Goal: Information Seeking & Learning: Find specific fact

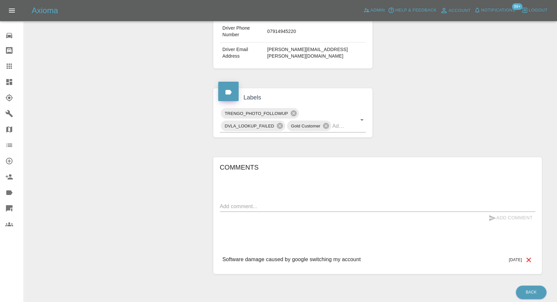
scroll to position [188, 0]
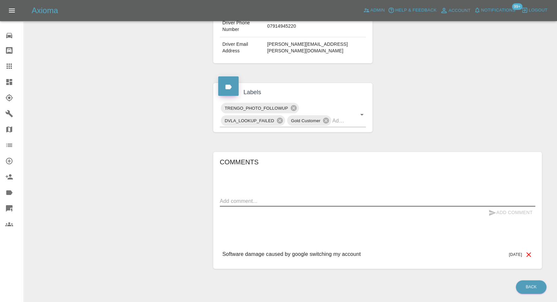
click at [279, 197] on textarea at bounding box center [377, 201] width 315 height 8
paste textarea "This was sent in error. I do not own a car or driving licence"
type textarea "This was sent in error. I do not own a car or driving licence"
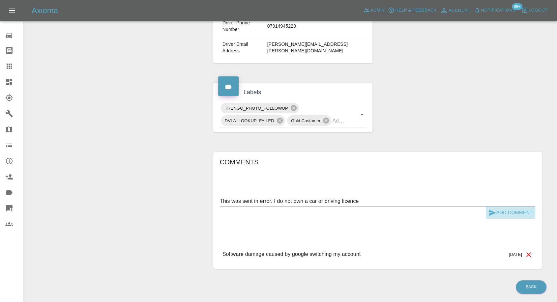
click at [490, 210] on icon "submit" at bounding box center [492, 213] width 7 height 6
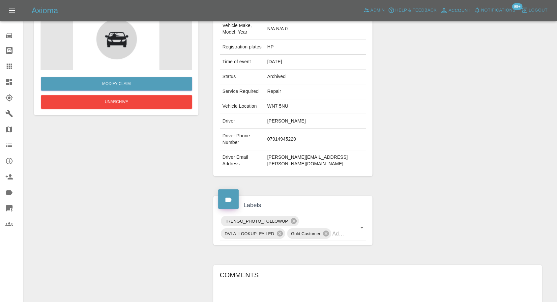
scroll to position [5, 0]
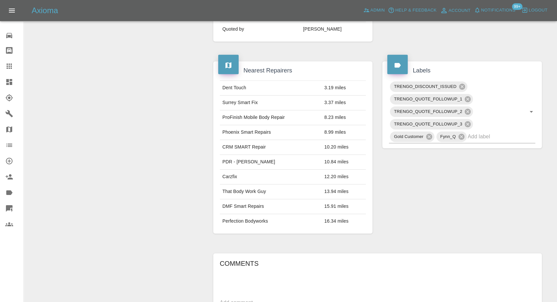
scroll to position [366, 0]
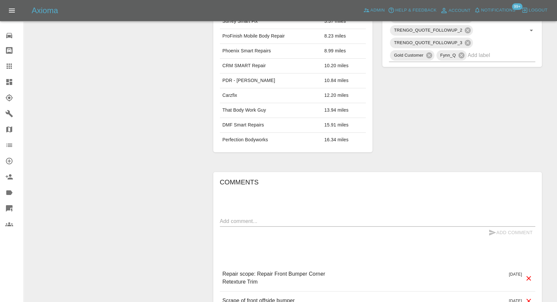
click at [298, 225] on div "x" at bounding box center [377, 221] width 315 height 11
paste textarea "Thanks for your quote. I have previously used ChipsAway and, although they are …"
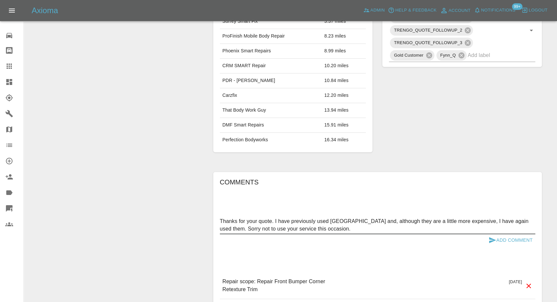
type textarea "Thanks for your quote. I have previously used ChipsAway and, although they are …"
click at [489, 239] on icon "submit" at bounding box center [492, 240] width 8 height 8
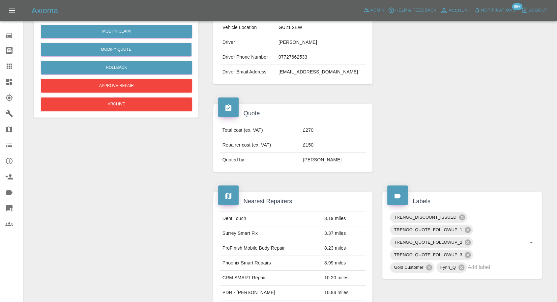
scroll to position [110, 0]
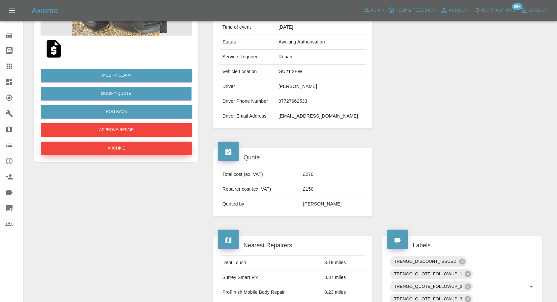
click at [140, 148] on button "Archive" at bounding box center [116, 149] width 151 height 14
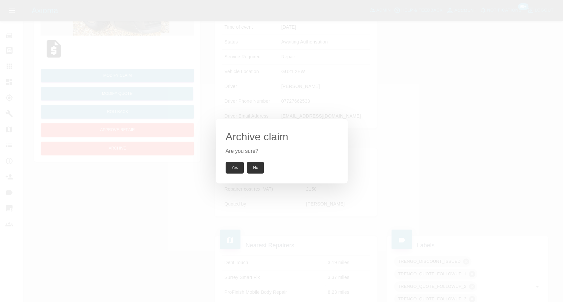
click at [237, 171] on button "Yes" at bounding box center [234, 168] width 18 height 12
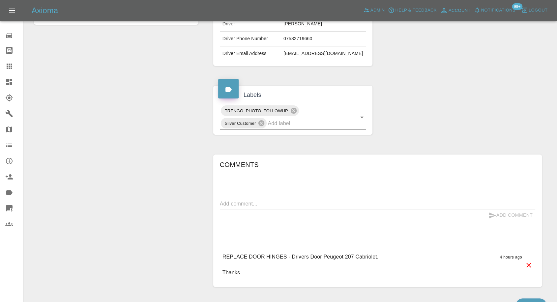
scroll to position [183, 0]
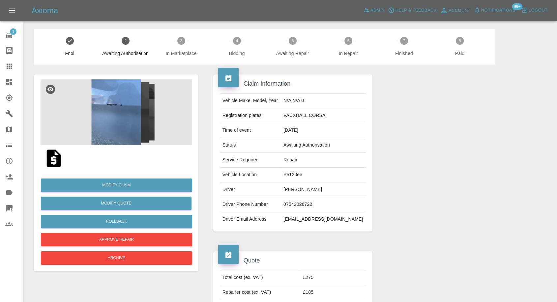
click at [125, 122] on img at bounding box center [116, 112] width 151 height 66
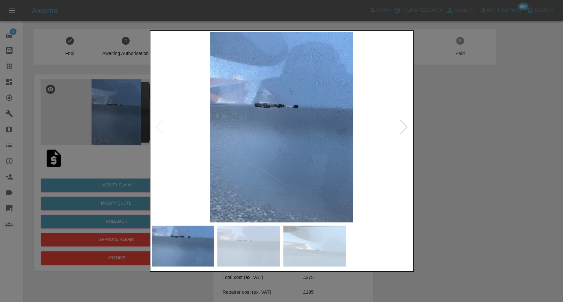
click at [268, 237] on img at bounding box center [248, 246] width 63 height 41
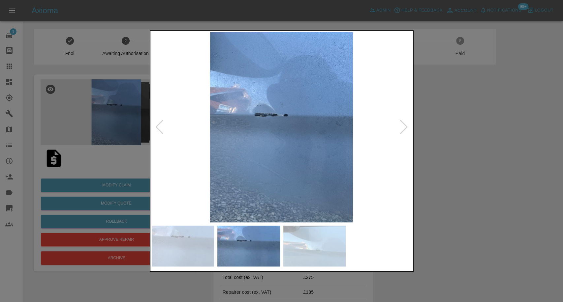
click at [319, 242] on img at bounding box center [314, 246] width 63 height 41
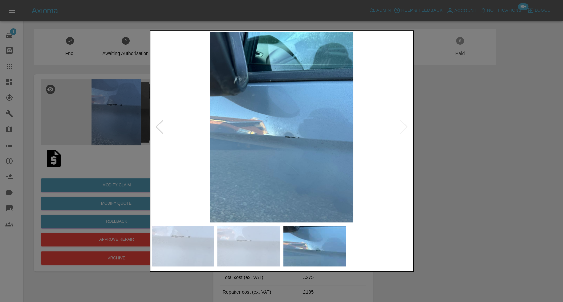
click at [463, 207] on div at bounding box center [281, 151] width 563 height 302
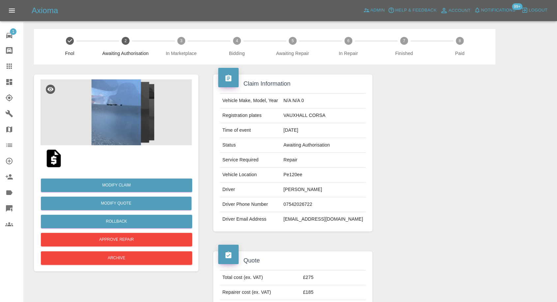
click at [55, 163] on img at bounding box center [53, 158] width 21 height 21
click at [118, 92] on img at bounding box center [116, 112] width 151 height 66
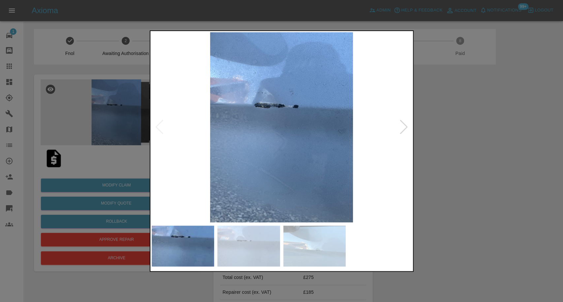
click at [264, 251] on img at bounding box center [248, 246] width 63 height 41
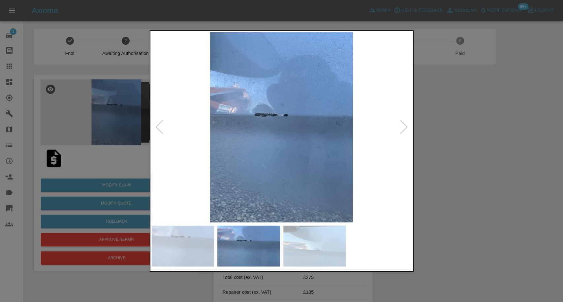
click at [303, 237] on img at bounding box center [314, 246] width 63 height 41
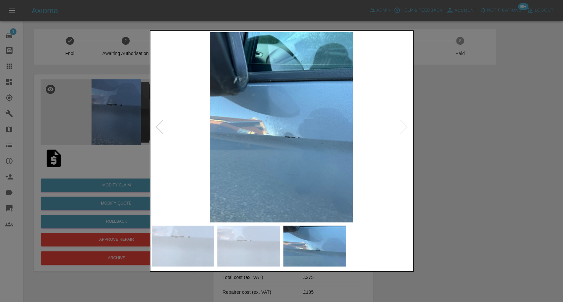
click at [261, 243] on img at bounding box center [248, 246] width 63 height 41
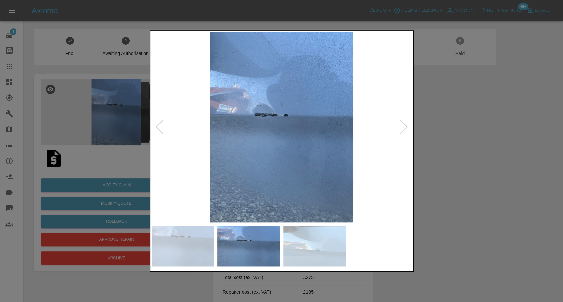
click at [200, 245] on img at bounding box center [183, 246] width 63 height 41
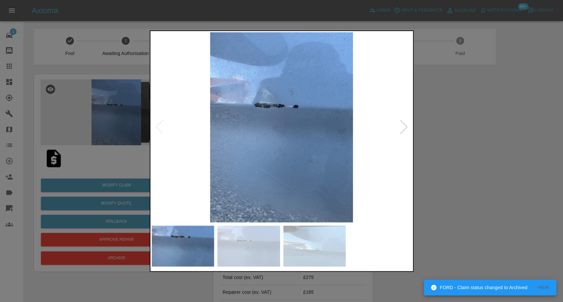
click at [259, 241] on img at bounding box center [248, 246] width 63 height 41
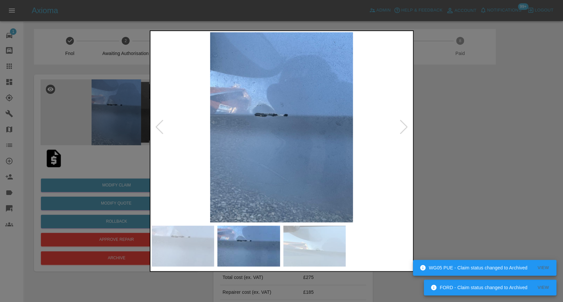
click at [300, 251] on img at bounding box center [314, 246] width 63 height 41
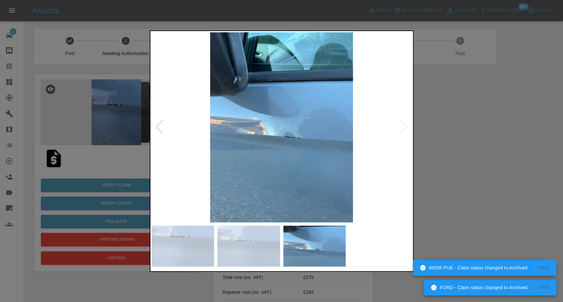
drag, startPoint x: 465, startPoint y: 177, endPoint x: 258, endPoint y: 102, distance: 220.2
click at [465, 176] on div at bounding box center [281, 151] width 563 height 302
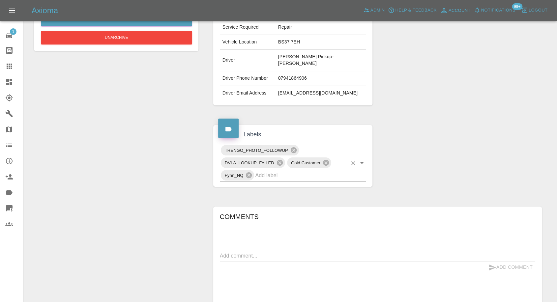
scroll to position [183, 0]
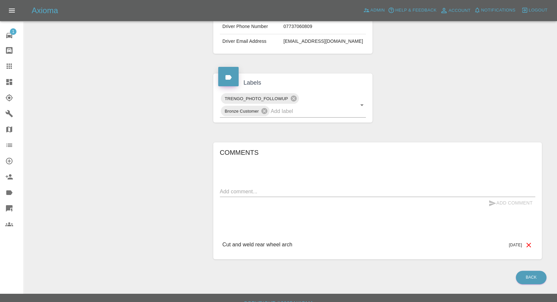
scroll to position [183, 0]
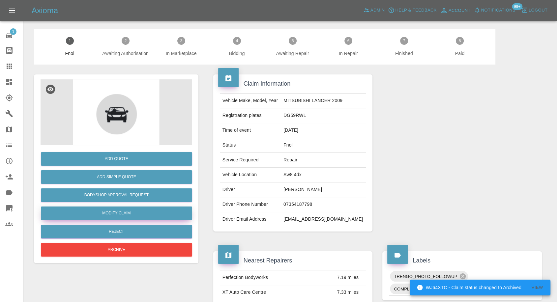
drag, startPoint x: 123, startPoint y: 212, endPoint x: 145, endPoint y: 211, distance: 21.8
click at [123, 212] on link "Modify Claim" at bounding box center [116, 214] width 151 height 14
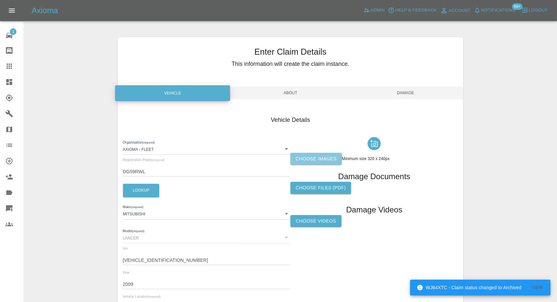
click at [316, 160] on label "Choose images" at bounding box center [315, 159] width 51 height 12
click at [0, 0] on input "Choose images" at bounding box center [0, 0] width 0 height 0
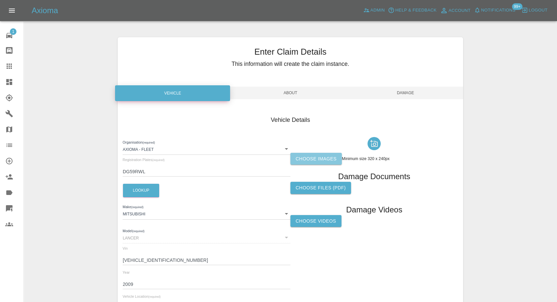
click at [325, 161] on label "Choose images" at bounding box center [315, 159] width 51 height 12
click at [0, 0] on input "Choose images" at bounding box center [0, 0] width 0 height 0
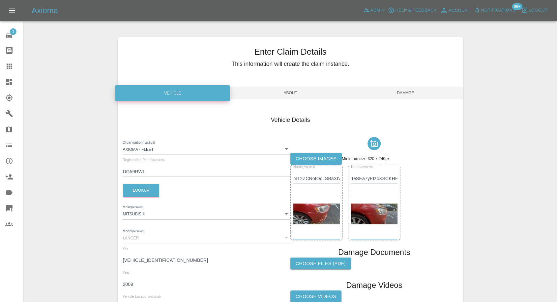
click at [399, 96] on span "Damage" at bounding box center [405, 93] width 115 height 13
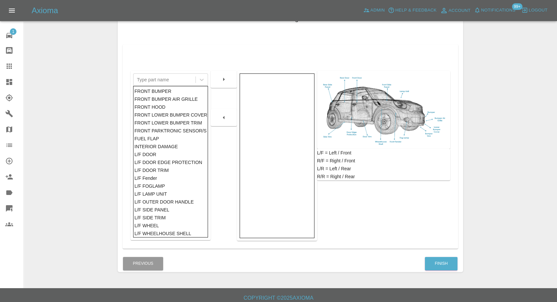
scroll to position [105, 0]
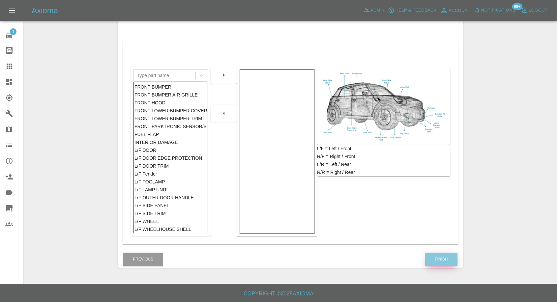
click at [441, 264] on button "Finish" at bounding box center [441, 260] width 33 height 14
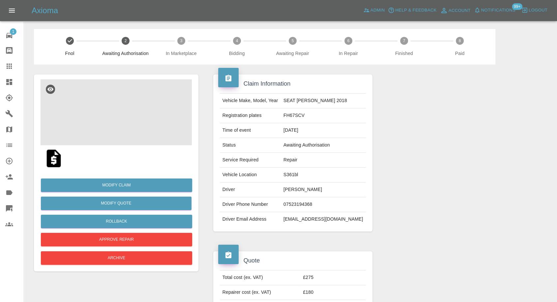
click at [124, 122] on img at bounding box center [116, 112] width 151 height 66
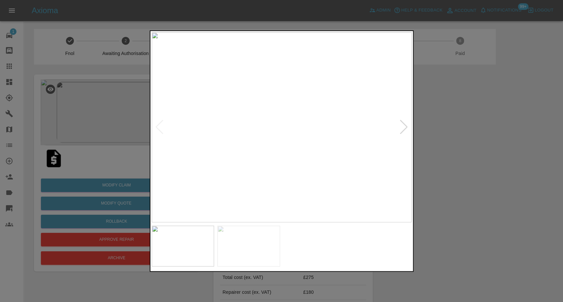
click at [485, 197] on div at bounding box center [281, 151] width 563 height 302
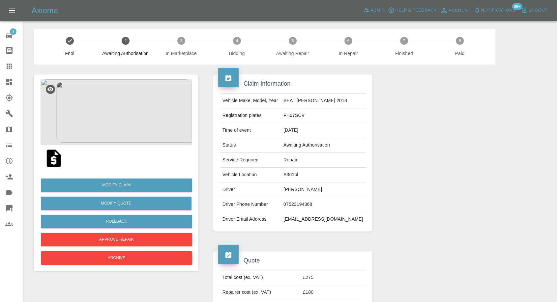
click at [56, 158] on img at bounding box center [53, 158] width 21 height 21
click at [100, 103] on img at bounding box center [116, 112] width 151 height 66
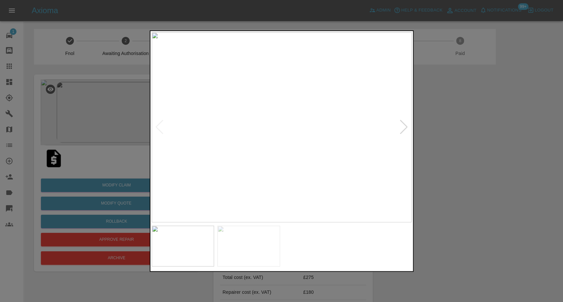
click at [246, 247] on img at bounding box center [248, 246] width 63 height 41
click at [443, 198] on div at bounding box center [281, 151] width 563 height 302
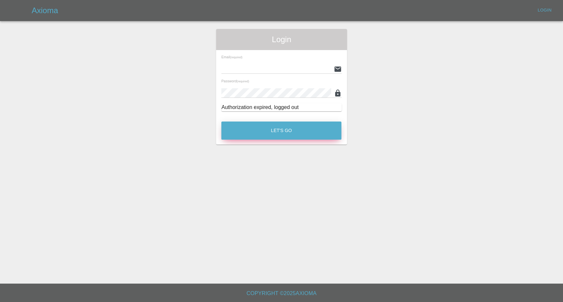
type input "[EMAIL_ADDRESS][DOMAIN_NAME]"
click at [272, 132] on button "Let's Go" at bounding box center [281, 131] width 120 height 18
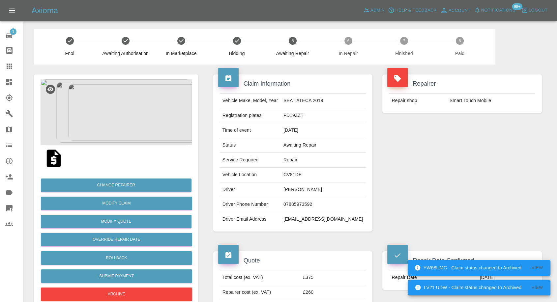
click at [311, 205] on td "07885973592" at bounding box center [323, 204] width 85 height 15
copy td "07885973592"
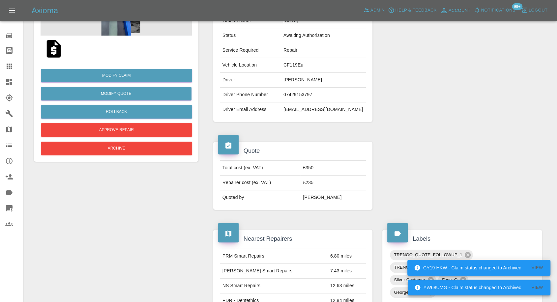
click at [7, 67] on icon at bounding box center [9, 66] width 8 height 8
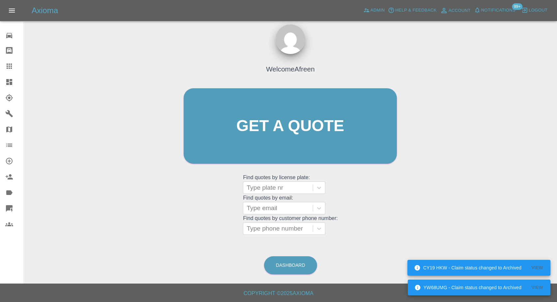
scroll to position [6, 0]
click at [276, 230] on div at bounding box center [278, 228] width 63 height 9
paste input "07885973592"
type input "07885973592"
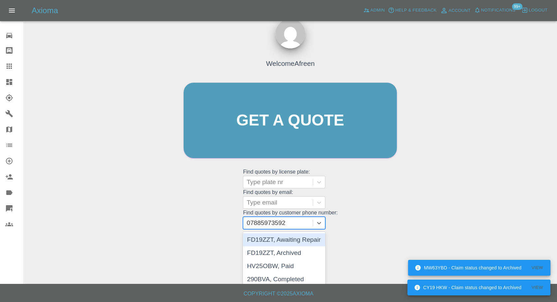
scroll to position [9, 0]
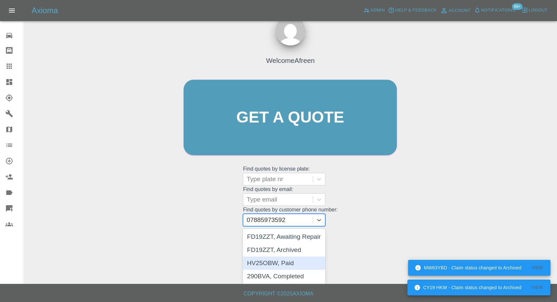
click at [276, 263] on div "HV25OBW, Paid" at bounding box center [284, 263] width 82 height 13
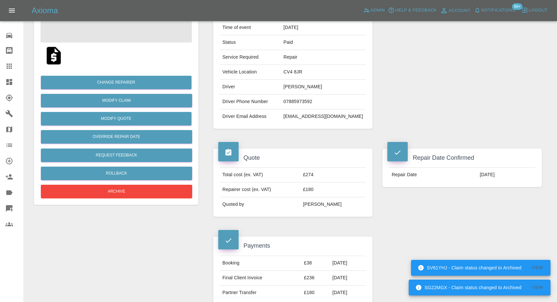
scroll to position [73, 0]
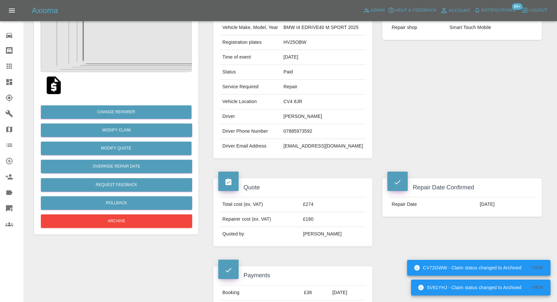
click at [292, 48] on td "HV25OBW" at bounding box center [323, 42] width 85 height 15
click at [294, 41] on td "HV25OBW" at bounding box center [323, 42] width 85 height 15
copy td "HV25OBW"
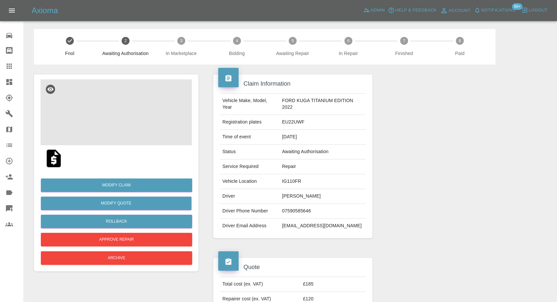
click at [114, 110] on img at bounding box center [116, 112] width 151 height 66
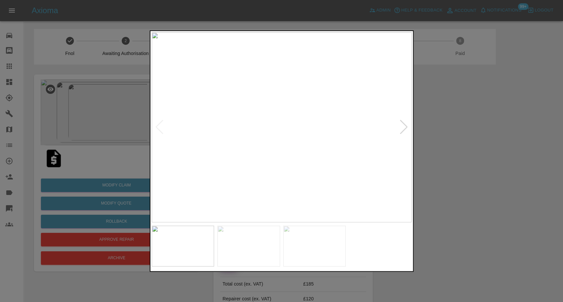
click at [249, 251] on img at bounding box center [248, 246] width 63 height 41
click at [322, 256] on img at bounding box center [314, 246] width 63 height 41
click at [473, 203] on div at bounding box center [281, 151] width 563 height 302
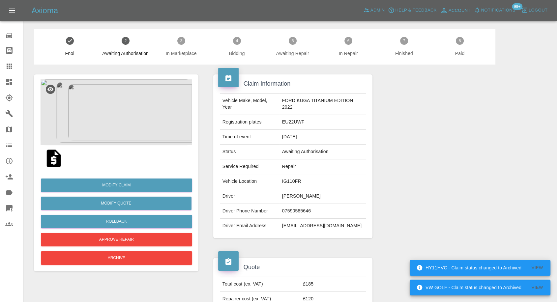
click at [56, 157] on img at bounding box center [53, 158] width 21 height 21
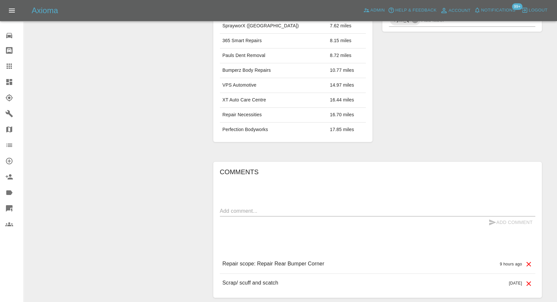
scroll to position [425, 0]
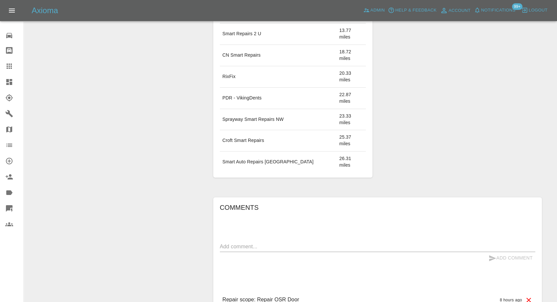
scroll to position [403, 0]
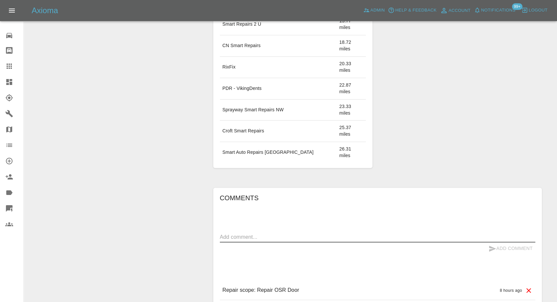
click at [266, 233] on textarea at bounding box center [377, 237] width 315 height 8
paste textarea "Thanks for the message, I have looked through the quote and I am just waiting u…"
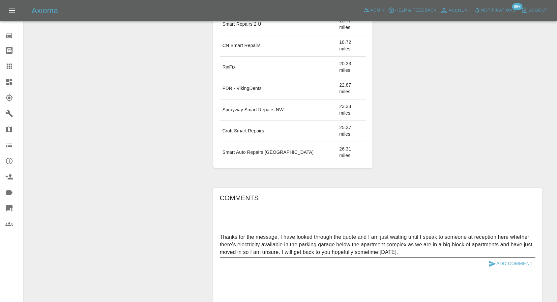
type textarea "Thanks for the message, I have looked through the quote and I am just waiting u…"
click at [490, 260] on icon "submit" at bounding box center [492, 264] width 8 height 8
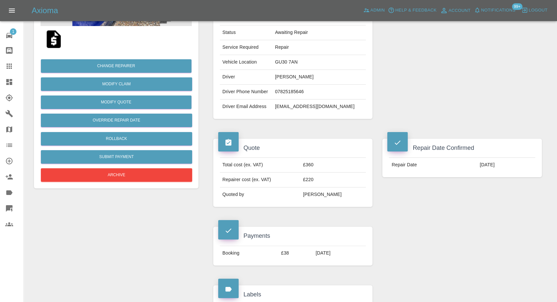
scroll to position [72, 0]
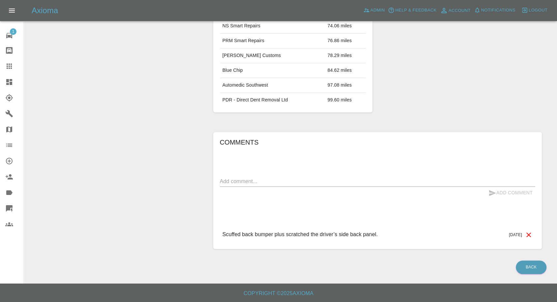
scroll to position [330, 0]
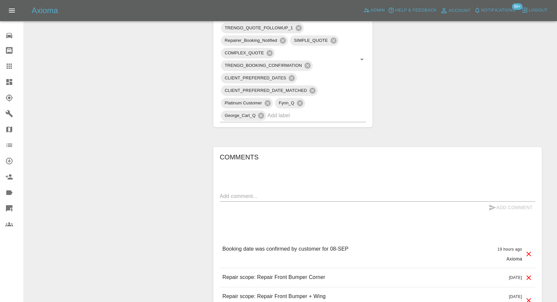
scroll to position [439, 0]
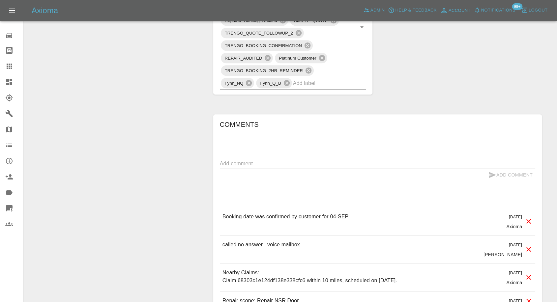
scroll to position [513, 0]
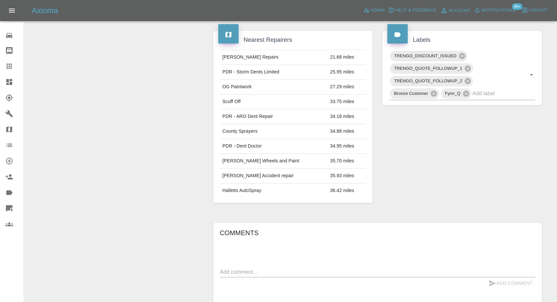
scroll to position [330, 0]
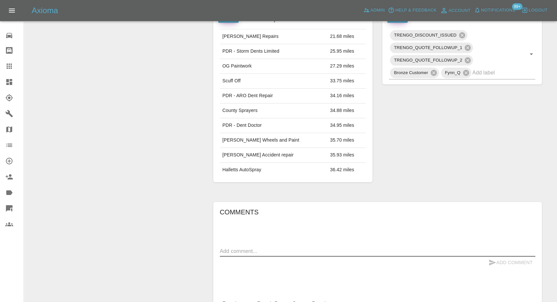
drag, startPoint x: 259, startPoint y: 247, endPoint x: 274, endPoint y: 251, distance: 15.0
click at [259, 248] on textarea at bounding box center [377, 252] width 315 height 8
paste textarea "still considering this however I have recently moved back to university so my a…"
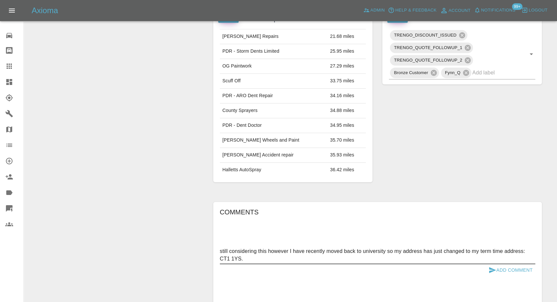
type textarea "still considering this however I have recently moved back to university so my a…"
click at [490, 270] on icon "submit" at bounding box center [492, 270] width 8 height 8
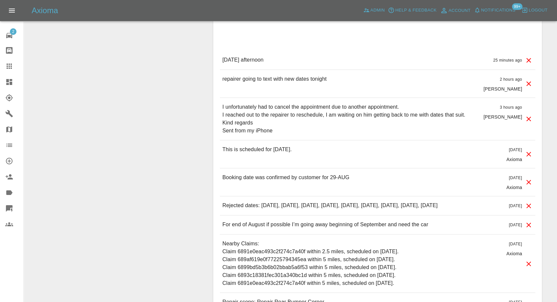
scroll to position [586, 0]
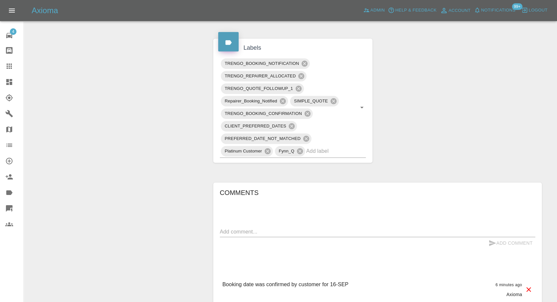
scroll to position [439, 0]
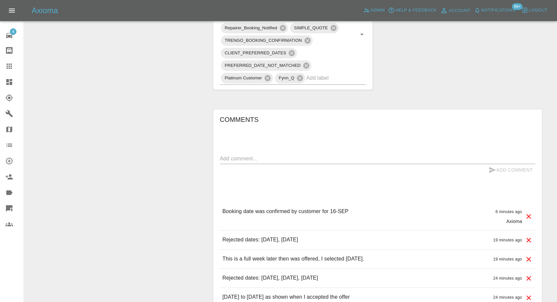
click at [261, 156] on textarea at bounding box center [377, 159] width 315 height 8
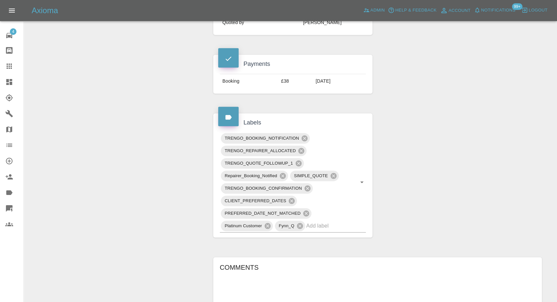
scroll to position [366, 0]
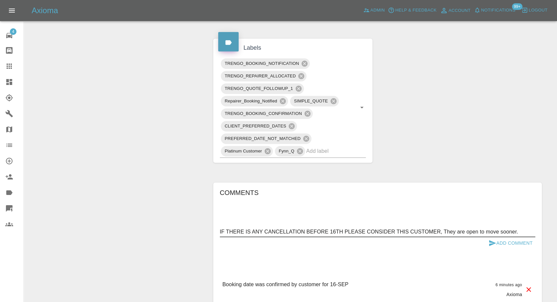
type textarea "IF THERE IS ANY CANCELLATION BEFORE 16TH PLEASE CONSIDER THIS CUSTOMER, They ar…"
click at [492, 244] on icon "submit" at bounding box center [492, 243] width 7 height 6
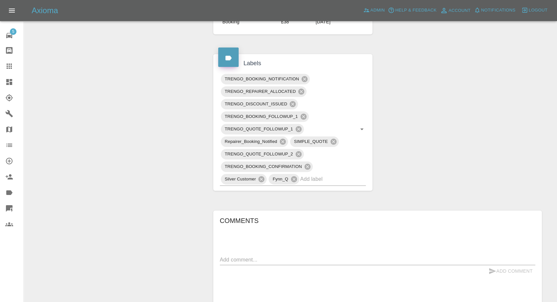
scroll to position [439, 0]
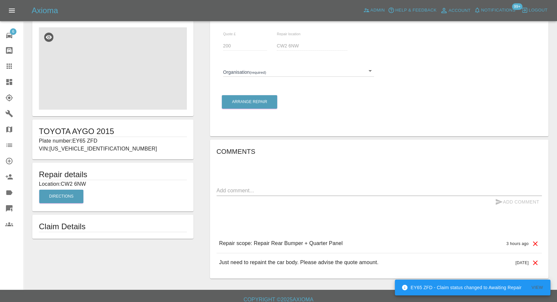
scroll to position [18, 0]
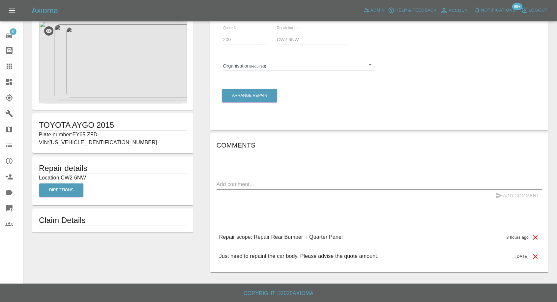
click at [112, 223] on h1 "Claim Details" at bounding box center [113, 220] width 148 height 11
drag, startPoint x: 62, startPoint y: 176, endPoint x: 92, endPoint y: 180, distance: 30.0
click at [92, 180] on p "Location: CW2 6NW" at bounding box center [113, 178] width 148 height 8
copy p "CW2 6NW"
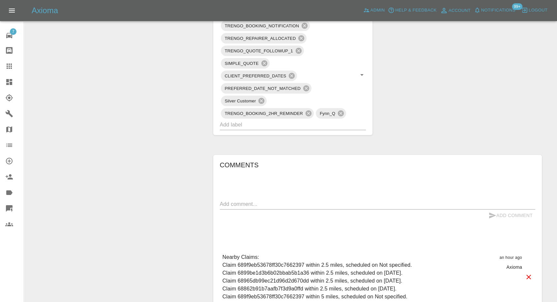
scroll to position [403, 0]
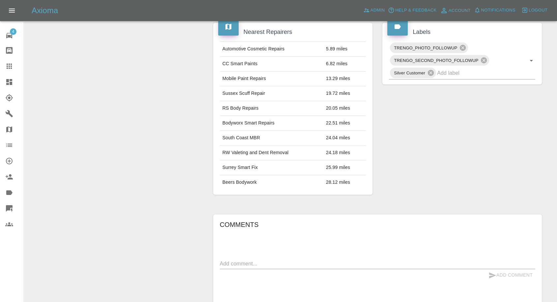
scroll to position [293, 0]
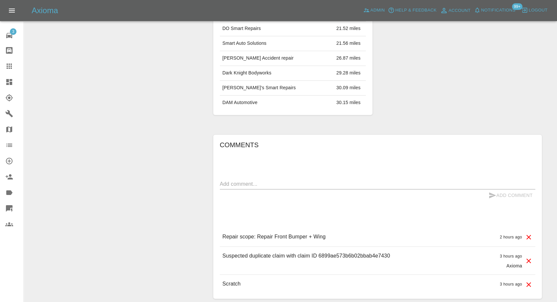
scroll to position [446, 0]
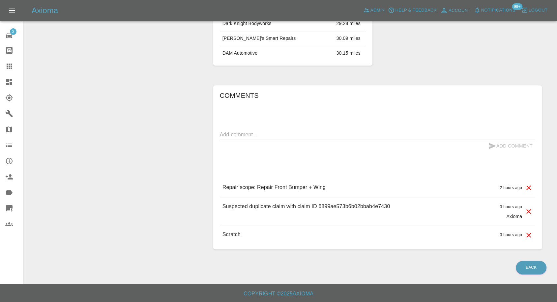
click at [378, 208] on p "Suspected duplicate claim with claim ID 6899ae573b6b02bbab4e7430" at bounding box center [306, 207] width 168 height 8
copy p "6899ae573b6b02bbab4e7430"
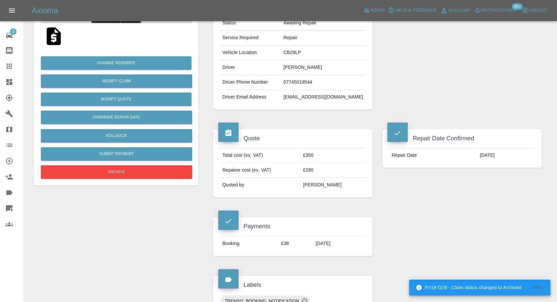
scroll to position [73, 0]
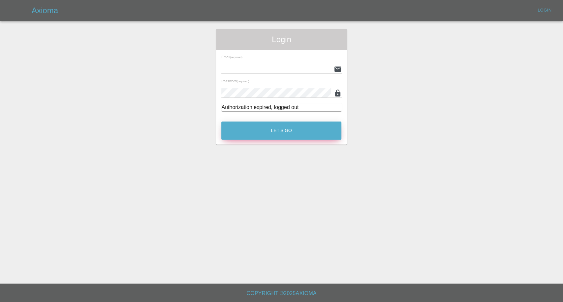
type input "afreen@axioma.co.uk"
click at [287, 125] on button "Let's Go" at bounding box center [281, 131] width 120 height 18
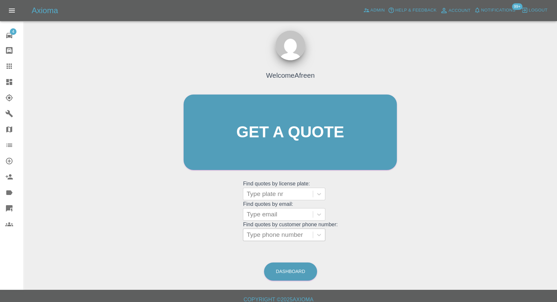
drag, startPoint x: 304, startPoint y: 232, endPoint x: 297, endPoint y: 235, distance: 8.0
click at [304, 232] on div at bounding box center [278, 234] width 63 height 9
paste input "+447306304067"
click at [258, 236] on input "+447306304067" at bounding box center [271, 235] width 48 height 8
drag, startPoint x: 261, startPoint y: 236, endPoint x: 219, endPoint y: 236, distance: 41.9
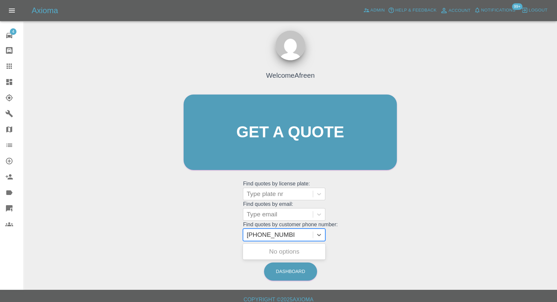
click at [219, 236] on div "Welcome Afreen Get a quote Get a quote Find quotes by license plate: Type plate…" at bounding box center [290, 144] width 227 height 199
type input "07306304067"
click at [305, 253] on div "YB20CRV, Awaiting Repair" at bounding box center [284, 255] width 82 height 21
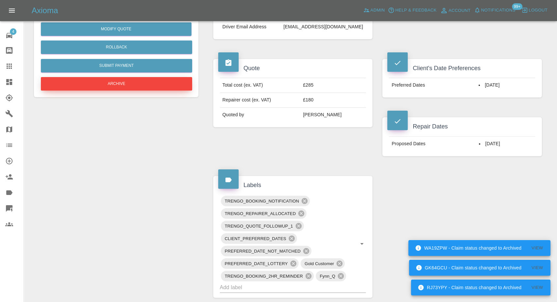
scroll to position [183, 0]
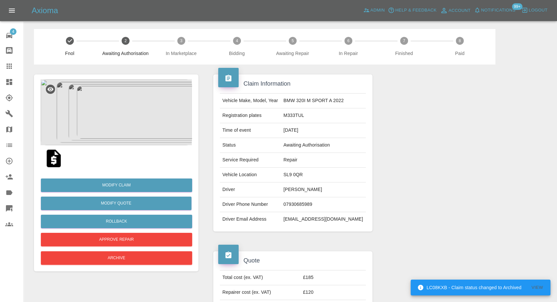
click at [54, 160] on img at bounding box center [53, 158] width 21 height 21
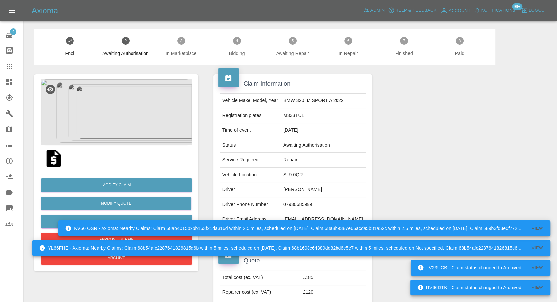
click at [108, 102] on img at bounding box center [116, 112] width 151 height 66
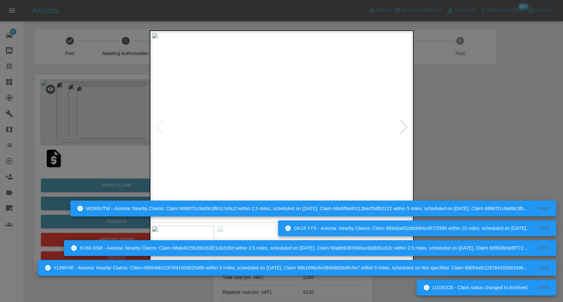
click at [265, 220] on img at bounding box center [282, 127] width 260 height 190
click at [261, 238] on div "KV66 OSR - Axioma: Nearby Claims: Claim 68ab4015b2bb163f21da316d within 2.5 mil…" at bounding box center [310, 248] width 492 height 20
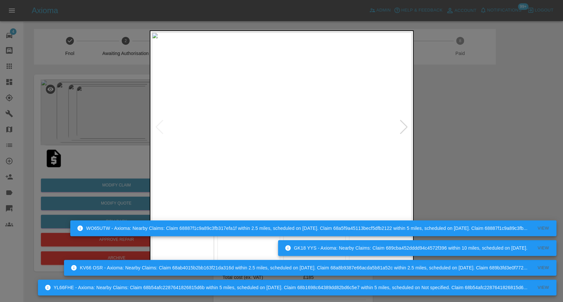
drag, startPoint x: 314, startPoint y: 240, endPoint x: 321, endPoint y: 245, distance: 9.0
click at [314, 240] on div "LV23UCB - Claim status changed to Archived View YL66FHE - Axioma: Nearby Claims…" at bounding box center [297, 258] width 518 height 79
click at [318, 237] on div "WO65UTW - Axioma: Nearby Claims: Claim 68887f1c9a89c3fb317efa1f within 2.5 mile…" at bounding box center [313, 229] width 486 height 20
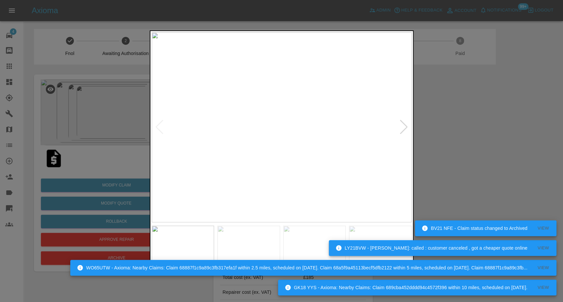
click at [283, 171] on img at bounding box center [282, 127] width 260 height 190
click at [458, 159] on div at bounding box center [281, 151] width 563 height 302
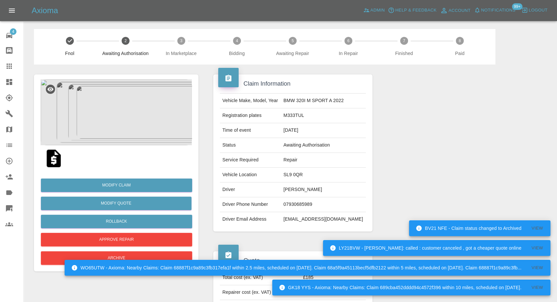
click at [117, 98] on img at bounding box center [116, 112] width 151 height 66
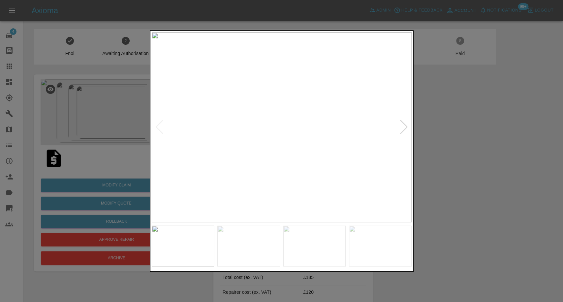
click at [251, 253] on img at bounding box center [248, 246] width 63 height 41
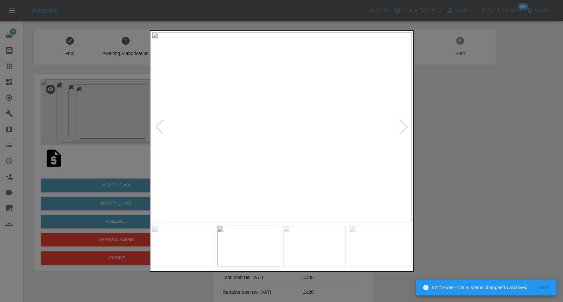
click at [312, 252] on img at bounding box center [314, 246] width 63 height 41
click at [371, 262] on img at bounding box center [380, 246] width 63 height 41
drag, startPoint x: 308, startPoint y: 267, endPoint x: 301, endPoint y: 264, distance: 7.5
click at [307, 268] on div at bounding box center [282, 245] width 260 height 47
click at [283, 246] on img at bounding box center [314, 246] width 63 height 41
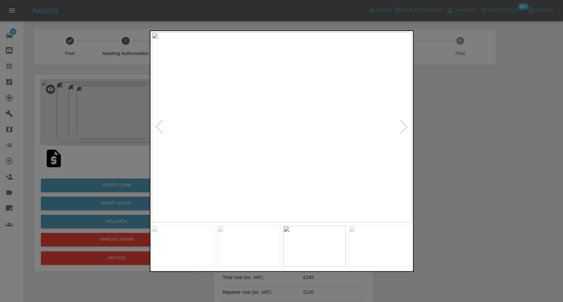
click at [230, 245] on img at bounding box center [248, 246] width 63 height 41
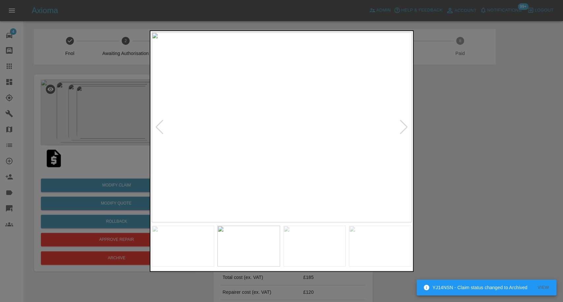
click at [166, 245] on img at bounding box center [183, 246] width 63 height 41
click at [483, 220] on div at bounding box center [281, 151] width 563 height 302
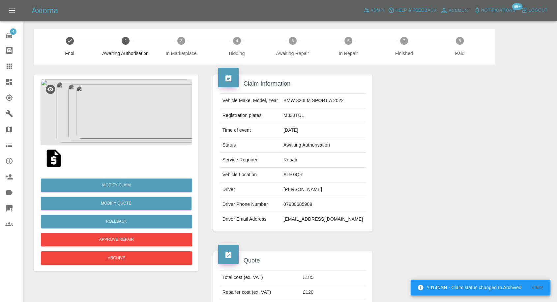
scroll to position [73, 0]
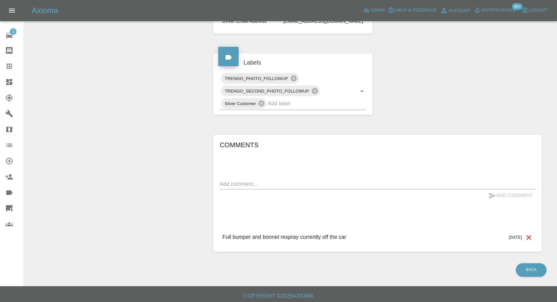
scroll to position [200, 0]
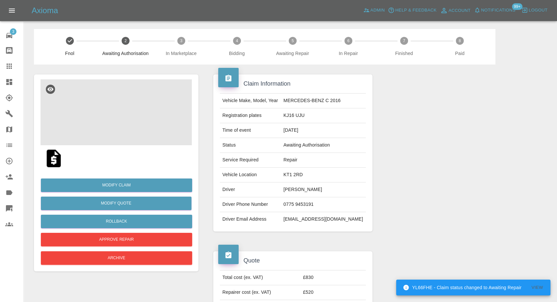
click at [75, 118] on img at bounding box center [116, 112] width 151 height 66
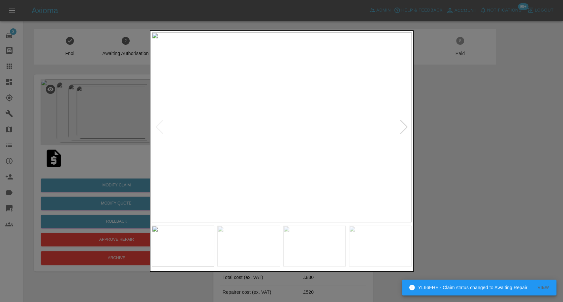
click at [257, 238] on img at bounding box center [248, 246] width 63 height 41
click at [328, 254] on img at bounding box center [314, 246] width 63 height 41
click at [403, 254] on img at bounding box center [380, 246] width 63 height 41
click at [403, 127] on img at bounding box center [282, 127] width 260 height 190
click at [399, 130] on img at bounding box center [282, 127] width 260 height 190
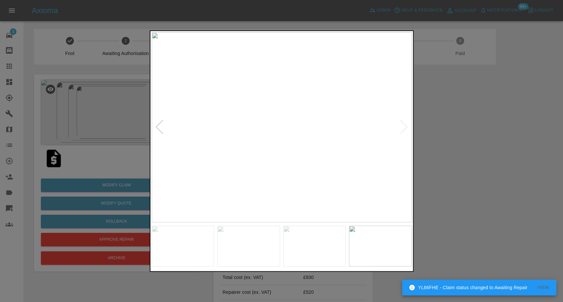
click at [495, 161] on div at bounding box center [281, 151] width 563 height 302
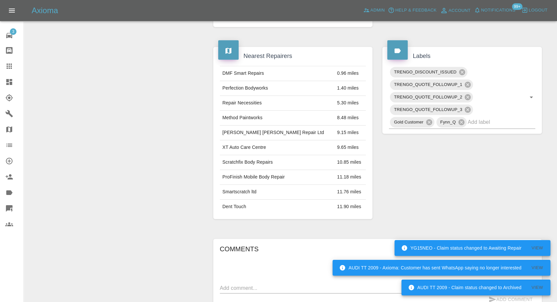
scroll to position [476, 0]
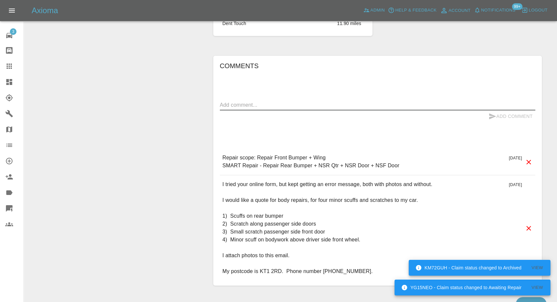
click at [249, 104] on textarea at bounding box center [377, 105] width 315 height 8
paste textarea "Even with this discount your quote is higher than other mobile repairers. Could…"
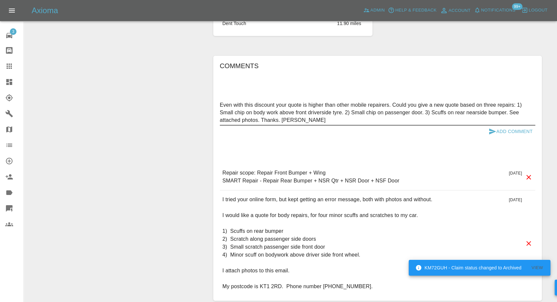
type textarea "Even with this discount your quote is higher than other mobile repairers. Could…"
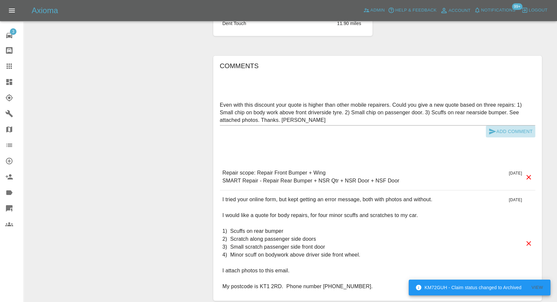
click at [490, 129] on icon "submit" at bounding box center [492, 132] width 7 height 6
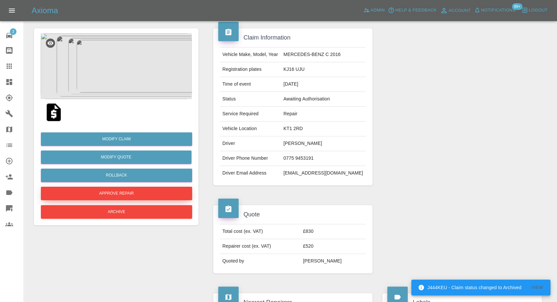
scroll to position [37, 0]
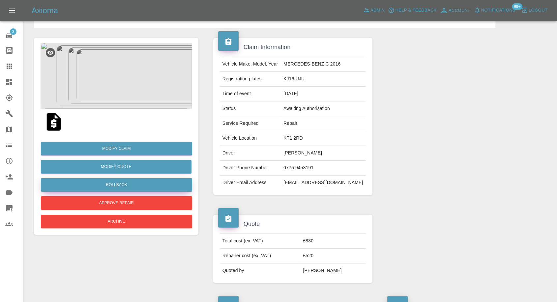
click at [117, 186] on button "Rollback" at bounding box center [116, 185] width 151 height 14
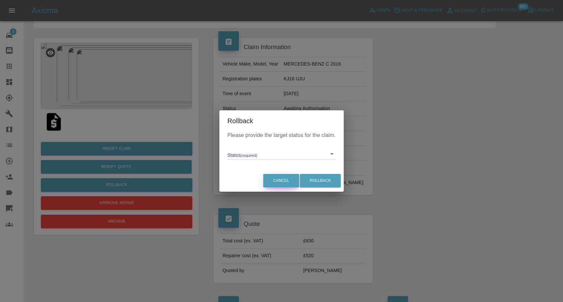
click at [281, 182] on button "Cancel" at bounding box center [281, 181] width 36 height 14
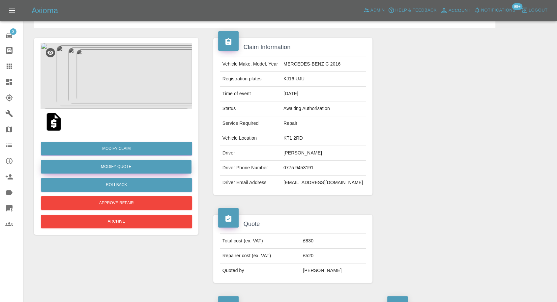
click at [113, 164] on button "Modify Quote" at bounding box center [116, 167] width 151 height 14
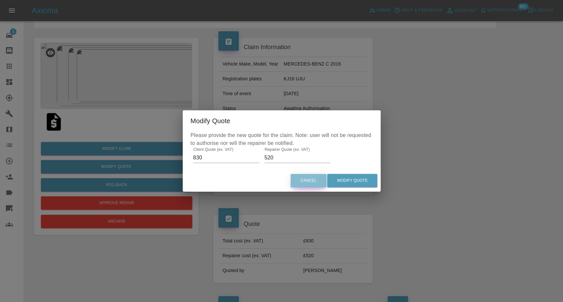
click at [316, 180] on button "Cancel" at bounding box center [308, 181] width 36 height 14
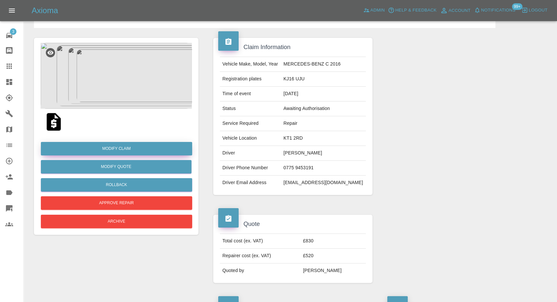
click at [142, 150] on link "Modify Claim" at bounding box center [116, 149] width 151 height 14
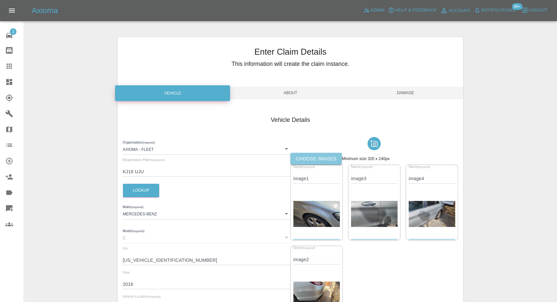
click at [327, 154] on label "Choose images" at bounding box center [315, 159] width 51 height 12
click at [0, 0] on input "Choose images" at bounding box center [0, 0] width 0 height 0
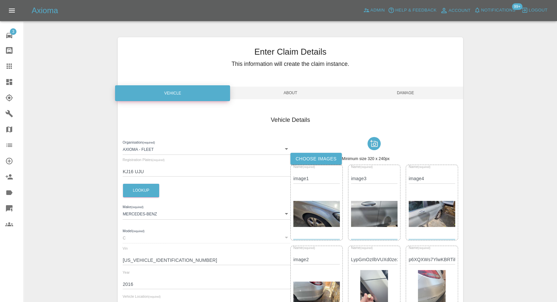
click at [402, 93] on span "Damage" at bounding box center [405, 93] width 115 height 13
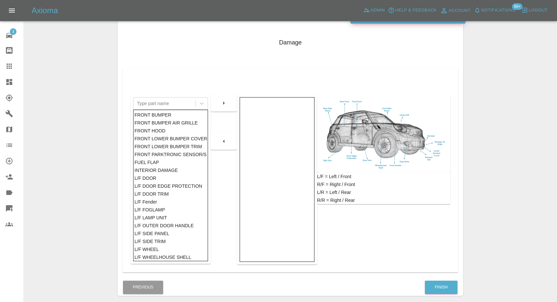
scroll to position [105, 0]
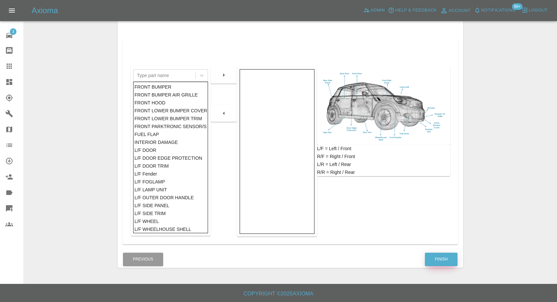
click at [443, 254] on button "Finish" at bounding box center [441, 260] width 33 height 14
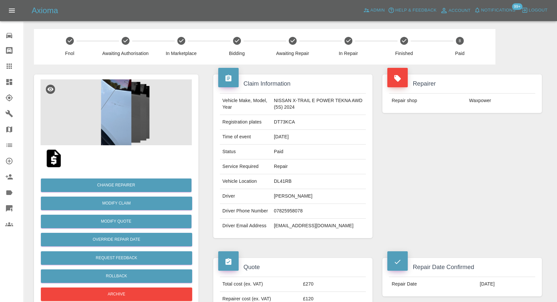
click at [282, 225] on td "leelallison@aol.com" at bounding box center [318, 226] width 95 height 15
copy div "leelallison@aol.com"
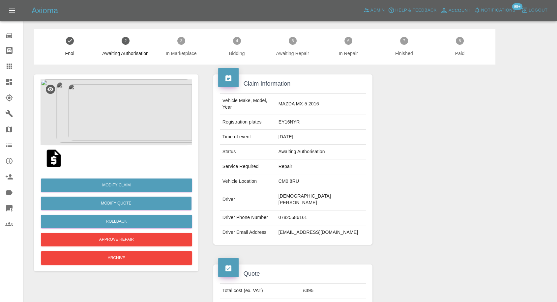
click at [54, 162] on img at bounding box center [53, 158] width 21 height 21
click at [112, 132] on img at bounding box center [116, 112] width 151 height 66
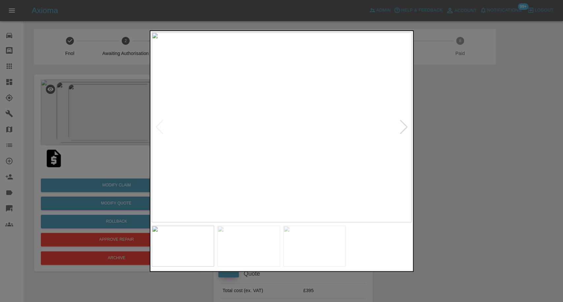
click at [245, 247] on img at bounding box center [248, 246] width 63 height 41
click at [329, 240] on img at bounding box center [314, 246] width 63 height 41
click at [495, 176] on div at bounding box center [281, 151] width 563 height 302
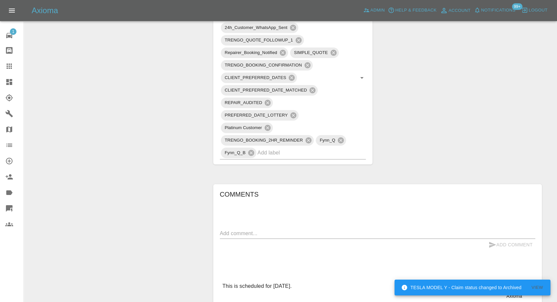
scroll to position [513, 0]
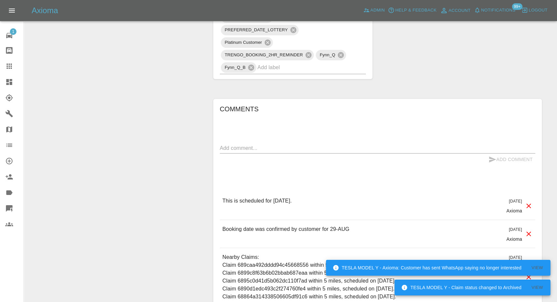
click at [290, 147] on textarea at bounding box center [377, 148] width 315 height 8
paste textarea "Hi, I have spoken to Chris, he has booked me in for 8th."
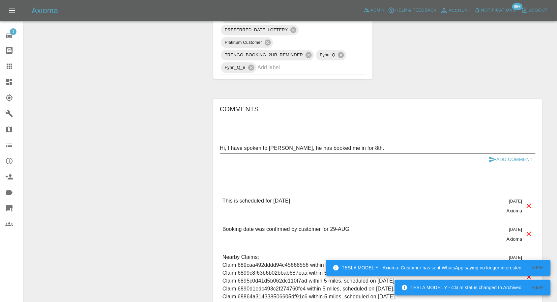
type textarea "Hi, I have spoken to Chris, he has booked me in for 8th."
click at [489, 159] on icon "submit" at bounding box center [492, 160] width 8 height 8
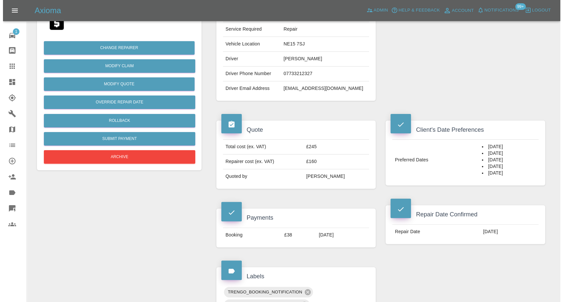
scroll to position [146, 0]
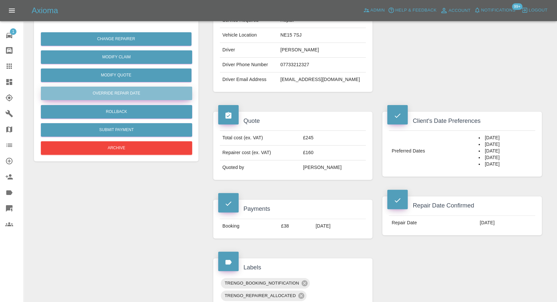
click at [120, 94] on button "Override Repair Date" at bounding box center [116, 94] width 151 height 14
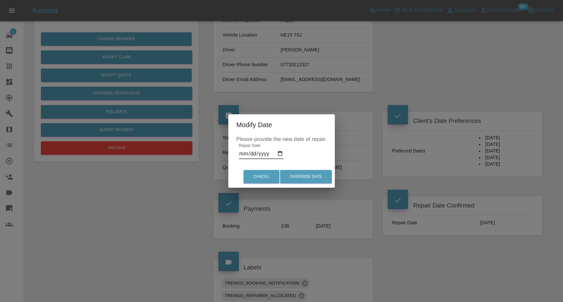
click at [281, 156] on input "2025-08-29" at bounding box center [261, 154] width 44 height 11
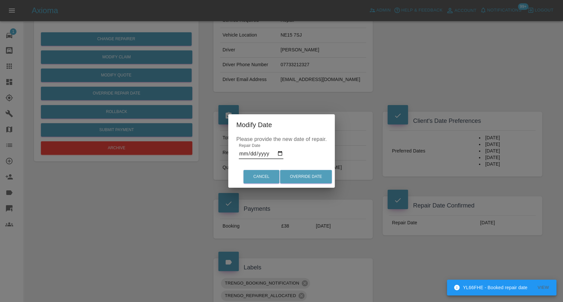
type input "2025-09-08"
click at [306, 177] on button "Override Date" at bounding box center [306, 177] width 52 height 14
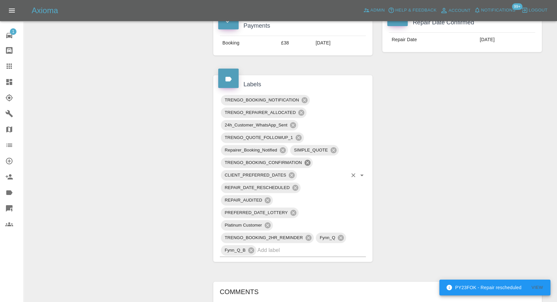
scroll to position [513, 0]
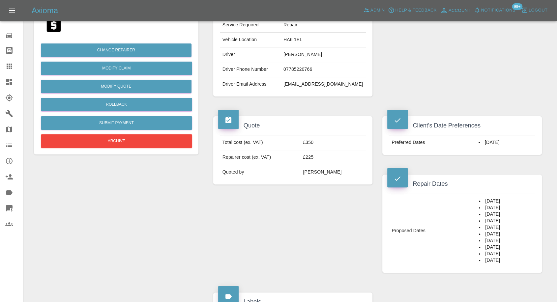
scroll to position [146, 0]
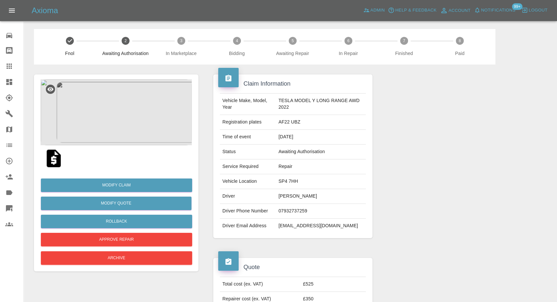
click at [284, 221] on td "[EMAIL_ADDRESS][DOMAIN_NAME]" at bounding box center [321, 226] width 90 height 15
copy td "[EMAIL_ADDRESS][DOMAIN_NAME]"
click at [52, 164] on img at bounding box center [53, 158] width 21 height 21
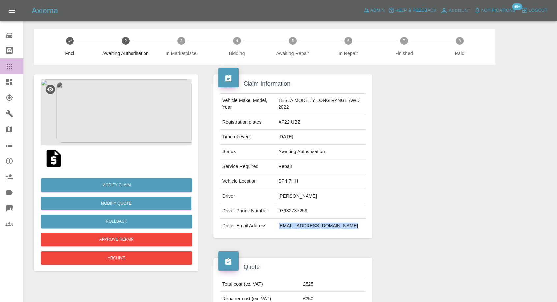
click at [0, 67] on link "Claims" at bounding box center [11, 66] width 23 height 16
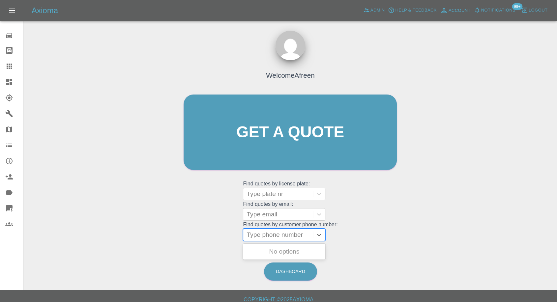
click at [262, 236] on div at bounding box center [278, 234] width 63 height 9
paste input "+447517114752"
drag, startPoint x: 259, startPoint y: 236, endPoint x: 123, endPoint y: 220, distance: 137.1
click at [123, 220] on div "Welcome Afreen Get a quote Get a quote Find quotes by license plate: Type plate…" at bounding box center [290, 163] width 523 height 237
type input "7517114752"
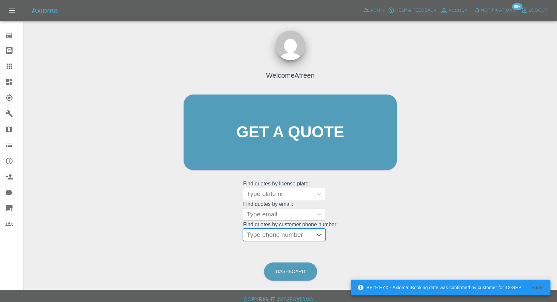
paste input "+447812366527"
click at [256, 237] on input "+447812366527" at bounding box center [271, 235] width 48 height 8
drag, startPoint x: 259, startPoint y: 236, endPoint x: 187, endPoint y: 234, distance: 71.9
click at [193, 235] on div "Welcome Afreen Get a quote Get a quote Find quotes by license plate: Type plate…" at bounding box center [290, 144] width 227 height 199
type input "07812366527"
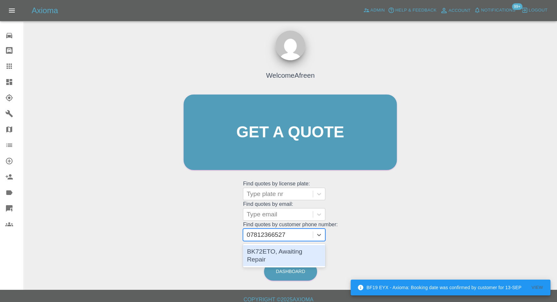
click at [290, 250] on div "BK72ETO, Awaiting Repair" at bounding box center [284, 255] width 82 height 21
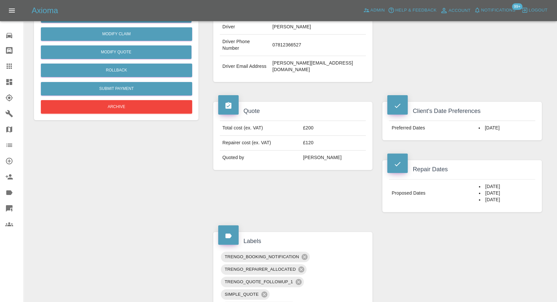
scroll to position [220, 0]
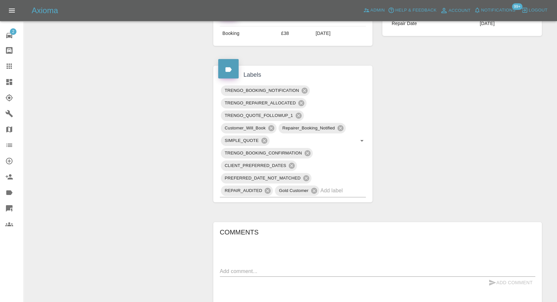
scroll to position [366, 0]
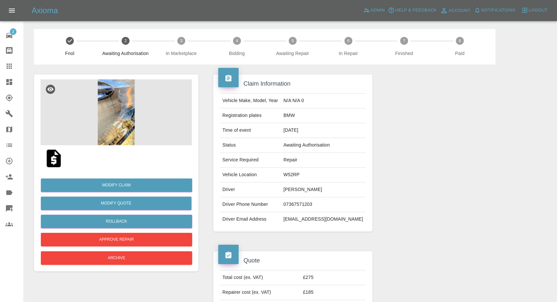
click at [125, 126] on img at bounding box center [116, 112] width 151 height 66
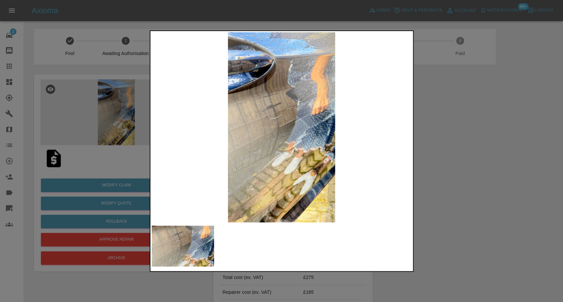
click at [521, 202] on div at bounding box center [281, 151] width 563 height 302
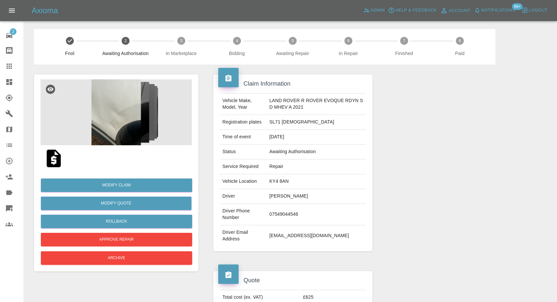
click at [53, 161] on img at bounding box center [53, 158] width 21 height 21
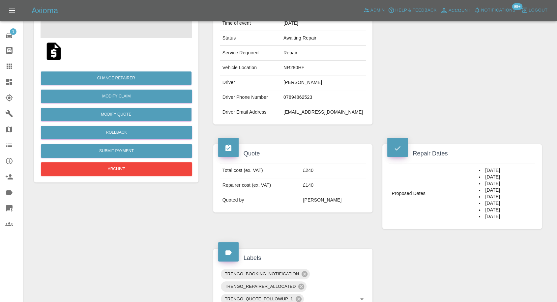
scroll to position [146, 0]
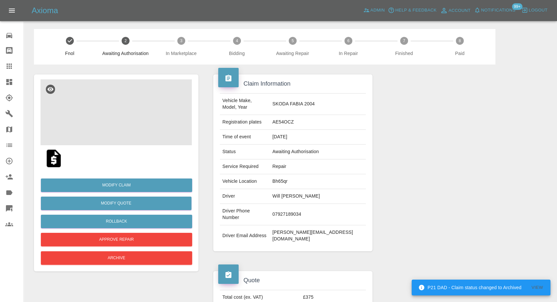
click at [103, 121] on img at bounding box center [116, 112] width 151 height 66
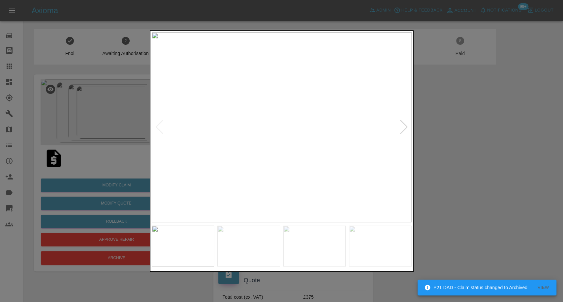
click at [60, 159] on div at bounding box center [281, 151] width 563 height 302
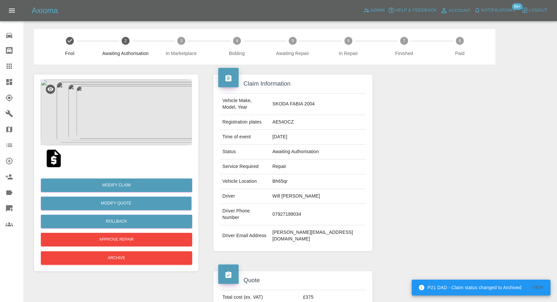
click at [59, 159] on img at bounding box center [53, 158] width 21 height 21
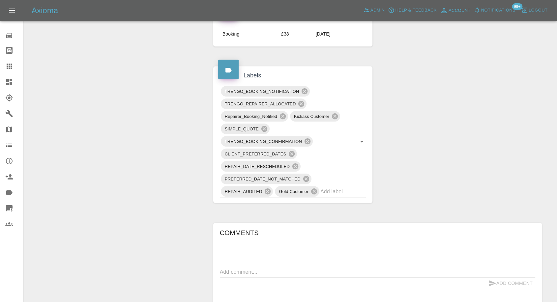
scroll to position [476, 0]
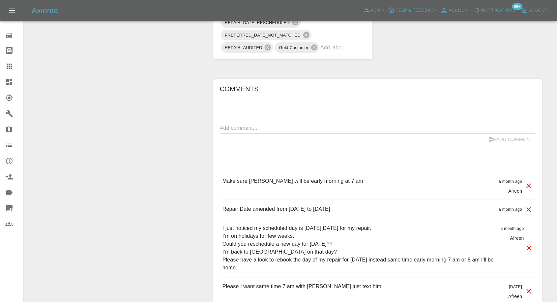
click at [269, 123] on div "x" at bounding box center [377, 128] width 315 height 11
paste textarea "I’m still on holidays abroad for few more days. I won’t be back to London this …"
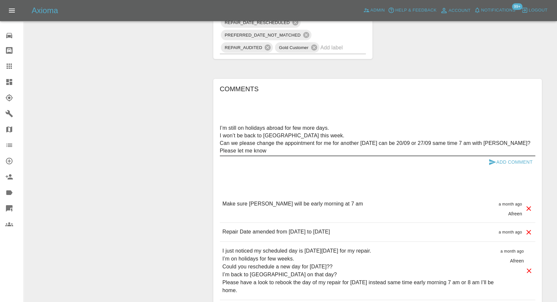
type textarea "I’m still on holidays abroad for few more days. I won’t be back to London this …"
click at [490, 160] on icon "submit" at bounding box center [492, 162] width 7 height 6
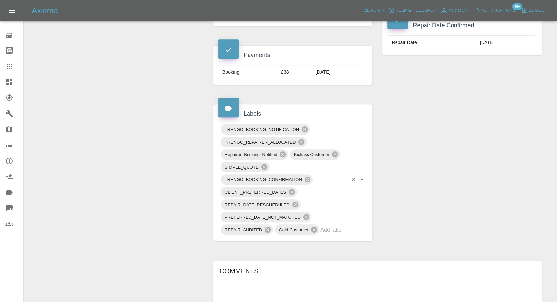
scroll to position [293, 0]
click at [303, 130] on icon at bounding box center [305, 131] width 6 height 6
click at [281, 155] on icon at bounding box center [283, 156] width 6 height 6
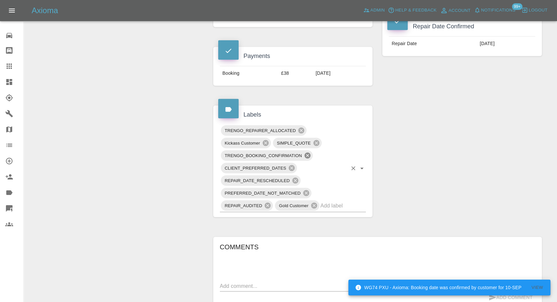
click at [307, 154] on icon at bounding box center [308, 156] width 6 height 6
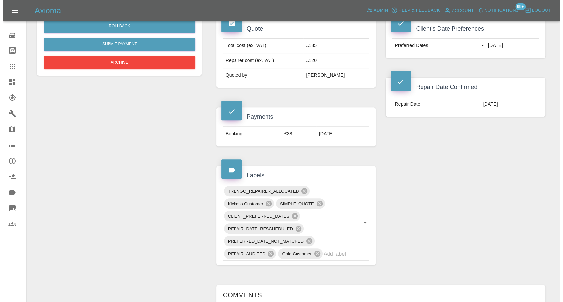
scroll to position [146, 0]
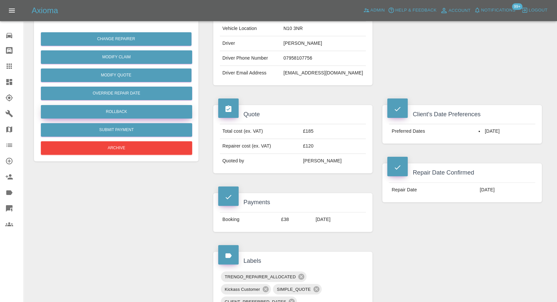
click at [105, 108] on button "Rollback" at bounding box center [116, 112] width 151 height 14
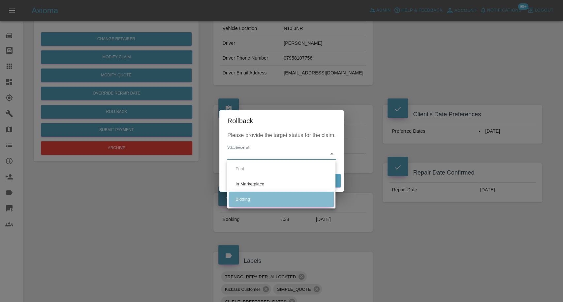
click at [240, 201] on li "Bidding" at bounding box center [281, 199] width 105 height 15
type input "bidding"
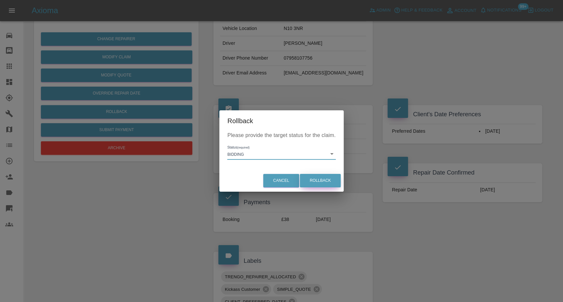
click at [319, 181] on button "Rollback" at bounding box center [320, 181] width 41 height 14
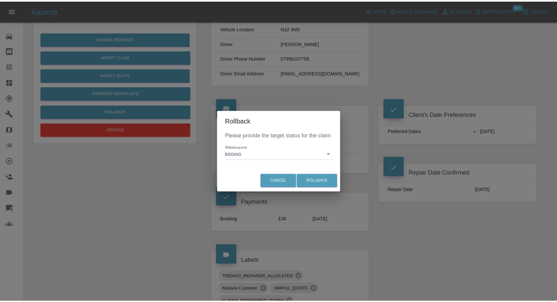
scroll to position [0, 0]
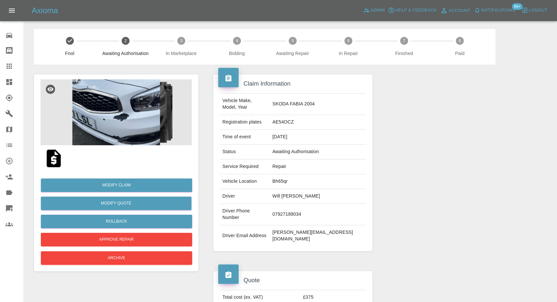
click at [302, 193] on td "Will [PERSON_NAME]" at bounding box center [318, 196] width 96 height 15
click at [303, 191] on td "Will [PERSON_NAME]" at bounding box center [318, 196] width 96 height 15
click at [303, 191] on td "Will Spriggs" at bounding box center [318, 196] width 96 height 15
copy td "Will Spriggs"
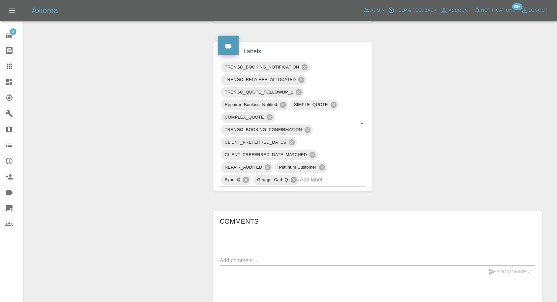
scroll to position [366, 0]
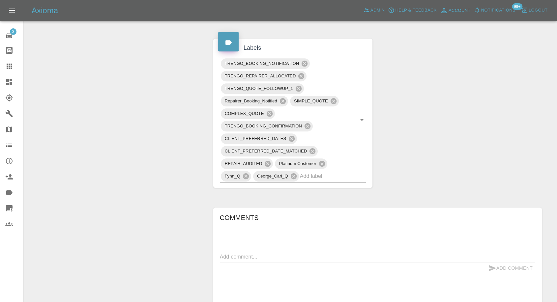
click at [252, 256] on textarea at bounding box center [377, 257] width 315 height 8
paste textarea "Hi I would like to cancel, have informed [PERSON_NAME] as well."
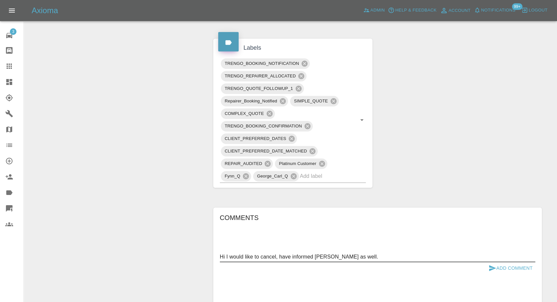
type textarea "Hi I would like to cancel, have informed Liam as well."
click at [497, 270] on button "Add Comment" at bounding box center [510, 268] width 49 height 12
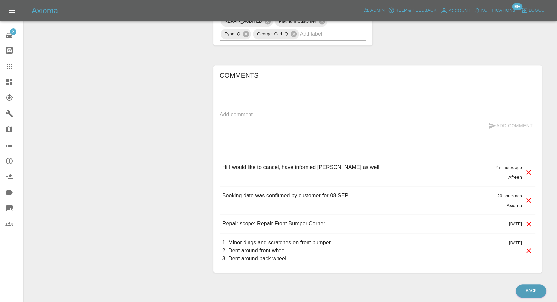
scroll to position [532, 0]
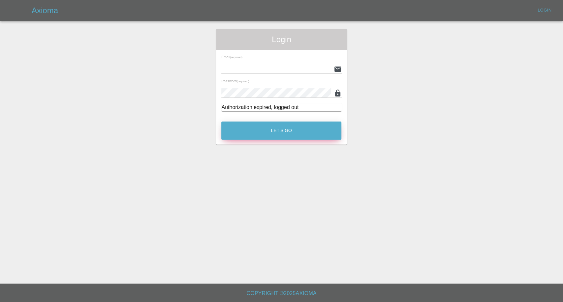
type input "[EMAIL_ADDRESS][DOMAIN_NAME]"
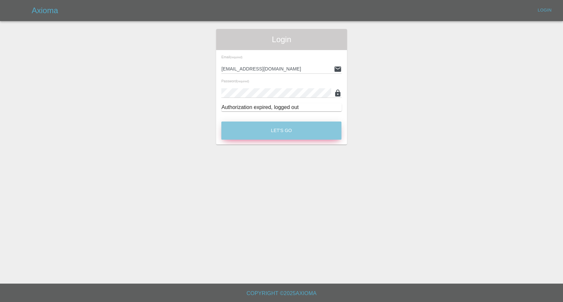
click at [269, 132] on button "Let's Go" at bounding box center [281, 131] width 120 height 18
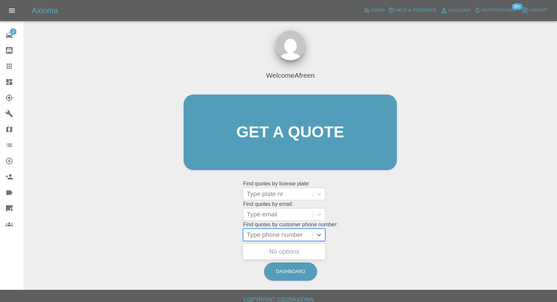
drag, startPoint x: 287, startPoint y: 234, endPoint x: 246, endPoint y: 235, distance: 41.2
click at [286, 235] on div at bounding box center [278, 234] width 63 height 9
paste input "+447563293730"
drag, startPoint x: 258, startPoint y: 233, endPoint x: 167, endPoint y: 234, distance: 91.6
click at [167, 234] on div "Welcome Afreen Get a quote Get a quote Find quotes by license plate: Type plate…" at bounding box center [290, 163] width 523 height 237
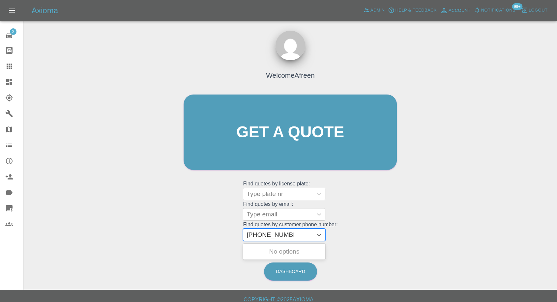
type input "07563293730"
click at [273, 252] on div "WP17 XAC, Awaiting Authorisation" at bounding box center [284, 255] width 82 height 21
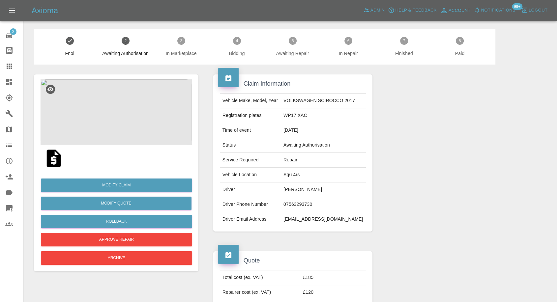
click at [52, 160] on img at bounding box center [53, 158] width 21 height 21
click at [132, 106] on img at bounding box center [116, 112] width 151 height 66
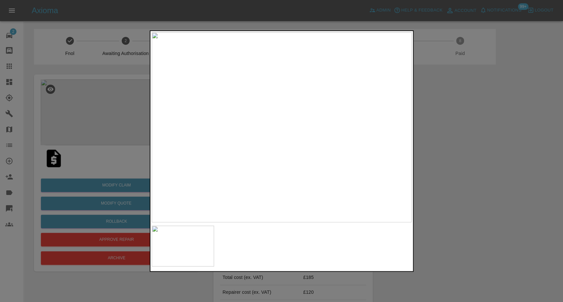
click at [482, 200] on div at bounding box center [281, 151] width 563 height 302
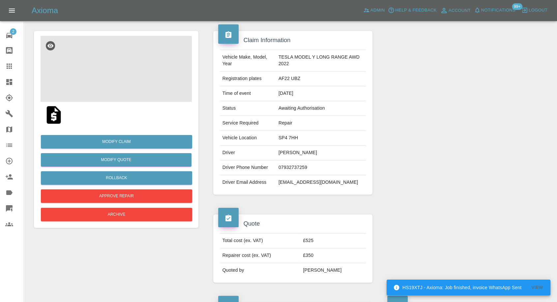
scroll to position [73, 0]
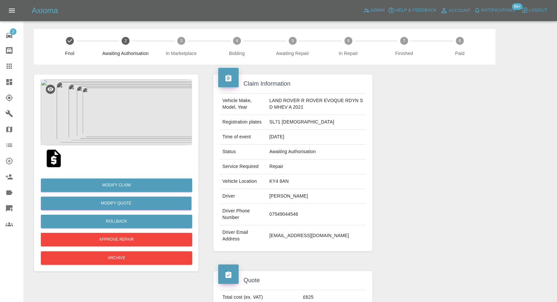
click at [267, 198] on td "[PERSON_NAME]" at bounding box center [316, 196] width 99 height 15
copy td "[PERSON_NAME]"
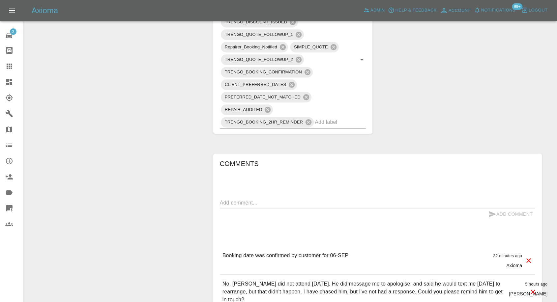
scroll to position [513, 0]
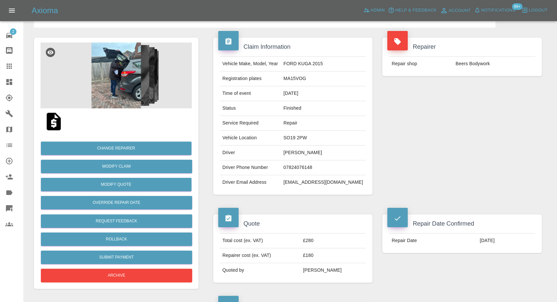
scroll to position [37, 0]
click at [317, 182] on td "shanegalephiri.sp@gmail.com" at bounding box center [323, 183] width 85 height 15
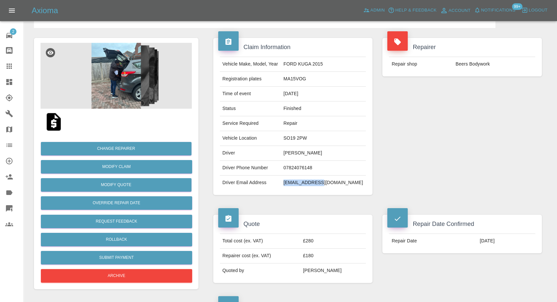
click at [317, 182] on td "shanegalephiri.sp@gmail.com" at bounding box center [323, 183] width 85 height 15
copy div "shanegalephiri.sp@gmail.com"
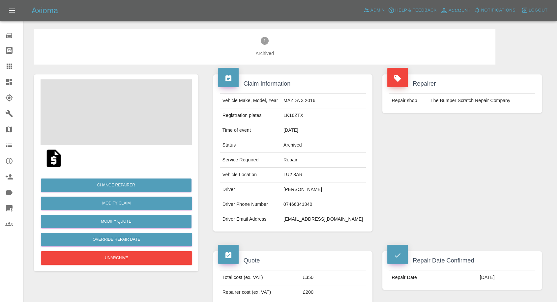
click at [304, 189] on td "Mateusz Krason" at bounding box center [323, 190] width 85 height 15
copy td "Mateusz Krason"
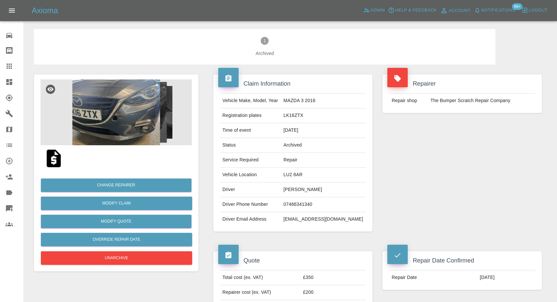
click at [318, 202] on td "07466341340" at bounding box center [323, 204] width 85 height 15
copy td "07466341340"
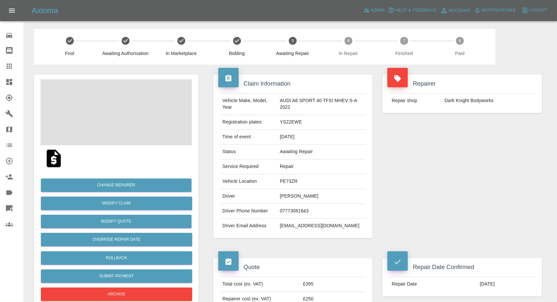
click at [288, 196] on td "Alan Shearer" at bounding box center [321, 196] width 89 height 15
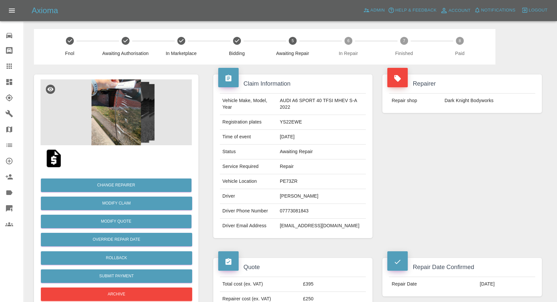
click at [290, 208] on td "07773081843" at bounding box center [321, 211] width 89 height 15
copy td "07773081843"
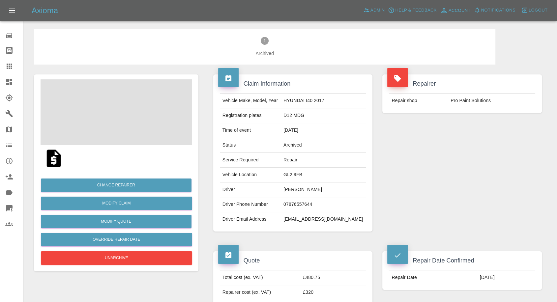
click at [295, 204] on td "07876557644" at bounding box center [323, 204] width 85 height 15
copy td "07876557644"
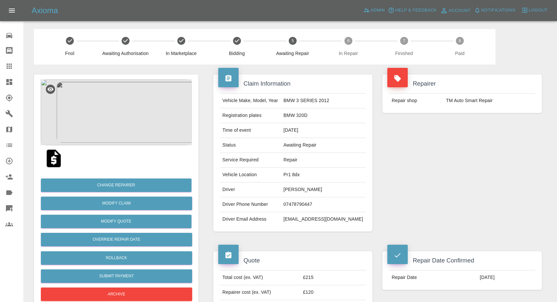
click at [302, 190] on td "Mick Jones" at bounding box center [323, 190] width 85 height 15
click at [308, 201] on td "07478790447" at bounding box center [323, 204] width 85 height 15
copy td "07478790447"
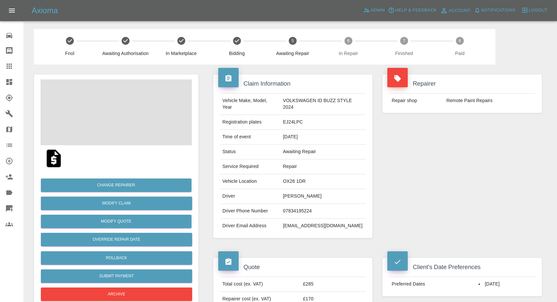
click at [296, 195] on td "Paul Herbert" at bounding box center [323, 196] width 86 height 15
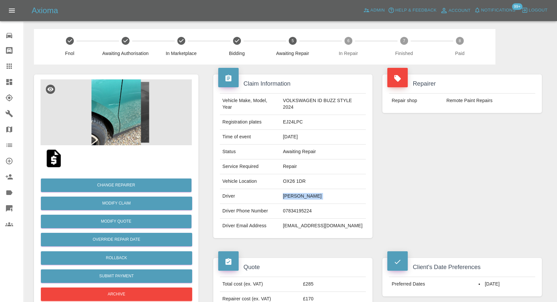
click at [295, 195] on td "Paul Herbert" at bounding box center [323, 196] width 86 height 15
click at [295, 192] on td "Paul Herbert" at bounding box center [323, 196] width 86 height 15
copy td "Paul Herbert"
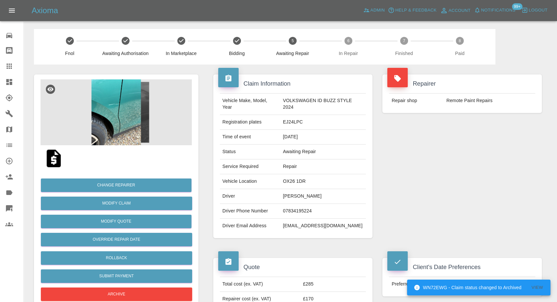
click at [293, 229] on td "herbyp28@gmail.com" at bounding box center [323, 226] width 86 height 15
copy div "herbyp28@gmail.com"
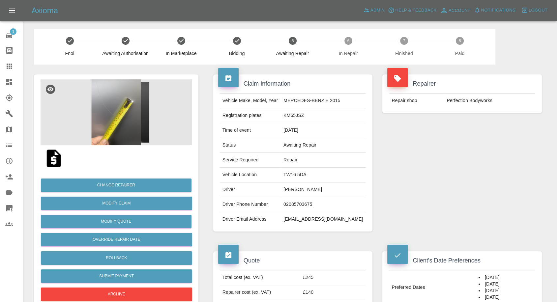
click at [302, 187] on td "[PERSON_NAME]" at bounding box center [323, 190] width 85 height 15
click at [302, 187] on td "Les Philpott" at bounding box center [323, 190] width 85 height 15
click at [303, 201] on td "02085703675" at bounding box center [323, 204] width 85 height 15
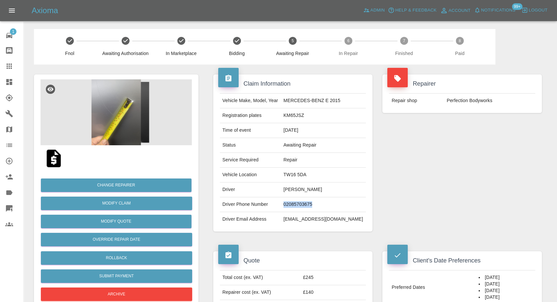
click at [303, 201] on td "02085703675" at bounding box center [323, 204] width 85 height 15
copy td "02085703675"
click at [281, 234] on div "Claim Information Vehicle Make, Model, Year MERCEDES-BENZ E 2015 Registration p…" at bounding box center [292, 153] width 169 height 177
click at [305, 220] on td "les@lpshipping.com" at bounding box center [323, 219] width 85 height 15
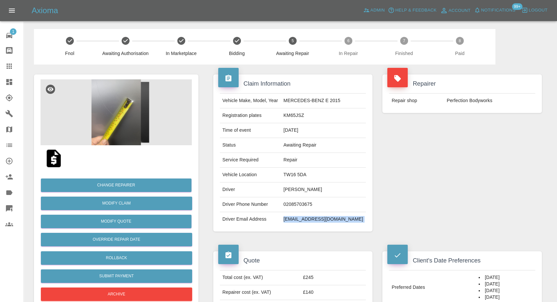
click at [305, 220] on td "les@lpshipping.com" at bounding box center [323, 219] width 85 height 15
copy div "les@lpshipping.com"
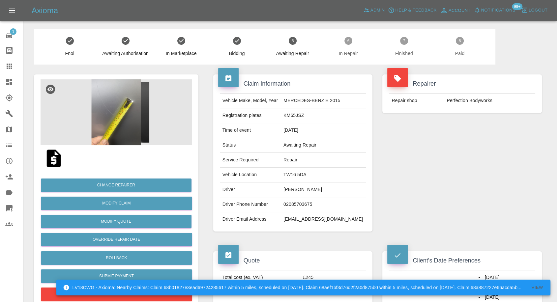
click at [419, 189] on div "Repairer Repair shop Perfection Bodyworks" at bounding box center [461, 153] width 169 height 177
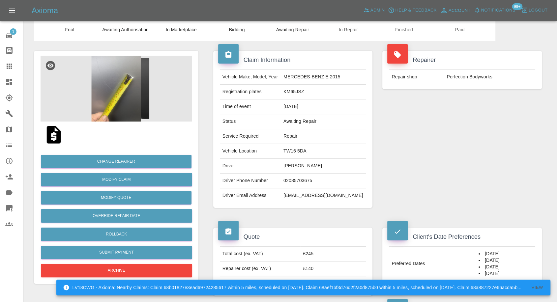
scroll to position [37, 0]
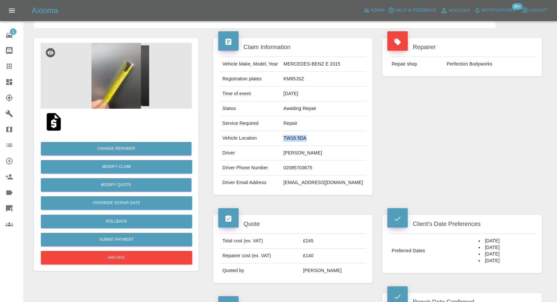
drag, startPoint x: 295, startPoint y: 137, endPoint x: 326, endPoint y: 135, distance: 31.1
click at [326, 135] on td "TW16 5DA" at bounding box center [323, 138] width 85 height 15
copy td "TW16 5DA"
click at [301, 77] on td "KM65JSZ" at bounding box center [323, 79] width 85 height 15
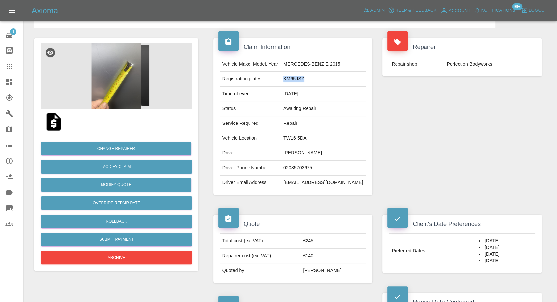
copy td "KM65JSZ"
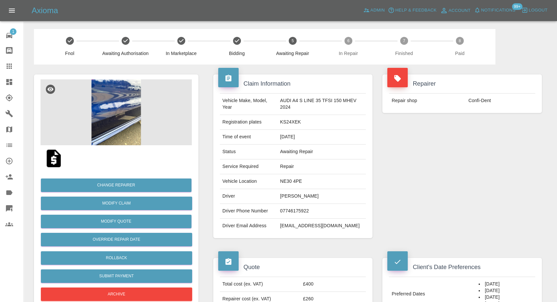
click at [302, 196] on td "Jonathan Heath" at bounding box center [322, 196] width 89 height 15
copy td "Jonathan Heath"
click at [308, 213] on td "07746175922" at bounding box center [322, 211] width 89 height 15
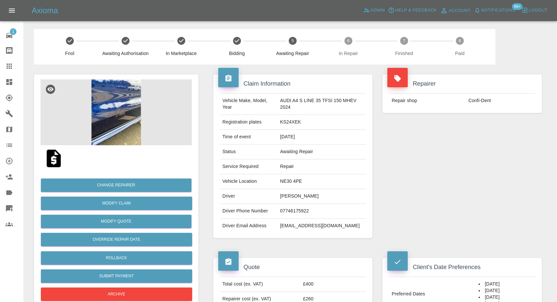
click at [308, 213] on td "07746175922" at bounding box center [322, 211] width 89 height 15
click at [303, 214] on td "07746175922" at bounding box center [322, 211] width 89 height 15
copy td "07746175922"
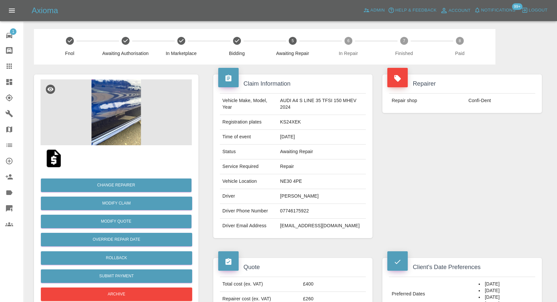
drag, startPoint x: 443, startPoint y: 187, endPoint x: 390, endPoint y: 201, distance: 55.2
click at [443, 188] on div "Repairer Repair shop Confi-Dent" at bounding box center [461, 157] width 169 height 184
click at [285, 194] on td "Jonathan Heath" at bounding box center [322, 196] width 89 height 15
copy td "Jonathan"
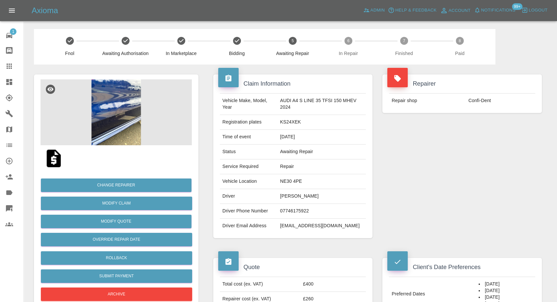
click at [284, 180] on td "NE30 4PE" at bounding box center [322, 181] width 89 height 15
copy td "NE30 4PE"
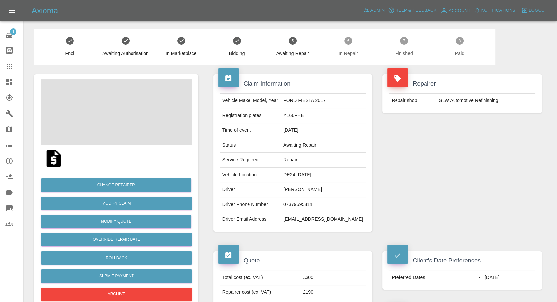
click at [298, 190] on td "[PERSON_NAME]" at bounding box center [323, 190] width 85 height 15
click at [298, 190] on td "Shannon martin" at bounding box center [323, 190] width 85 height 15
copy td "Shannon martin"
click at [313, 205] on td "07379595814" at bounding box center [323, 204] width 85 height 15
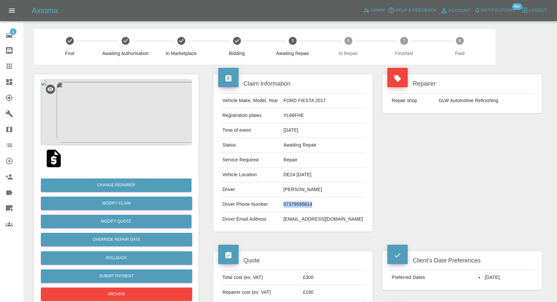
click at [313, 205] on td "07379595814" at bounding box center [323, 204] width 85 height 15
copy td "07379595814"
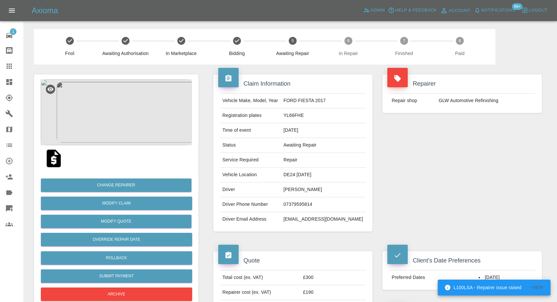
click at [413, 194] on div "Repairer Repair shop GLW Automotive Refinishing" at bounding box center [461, 153] width 169 height 177
click at [302, 189] on td "Shannon martin" at bounding box center [323, 190] width 85 height 15
copy td "Shannon"
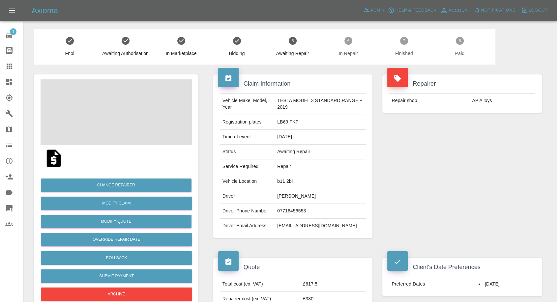
click at [286, 196] on td "[PERSON_NAME]" at bounding box center [320, 196] width 91 height 15
copy td "[PERSON_NAME]"
click at [287, 210] on td "07716456553" at bounding box center [320, 211] width 91 height 15
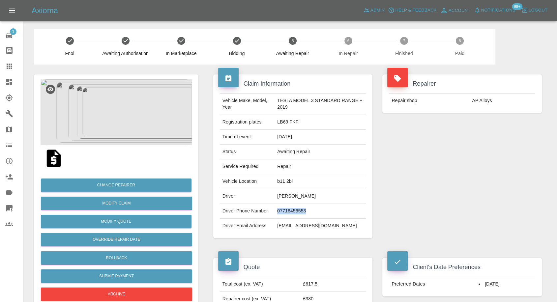
click at [287, 210] on td "07716456553" at bounding box center [320, 211] width 91 height 15
copy td "07716456553"
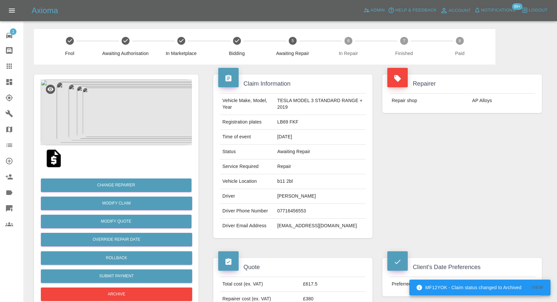
click at [293, 240] on div "Claim Information Vehicle Make, Model, Year TESLA MODEL 3 STANDARD RANGE + 2019…" at bounding box center [292, 157] width 169 height 184
click at [287, 212] on td "07716456553" at bounding box center [320, 211] width 91 height 15
copy td "07716456553"
click at [335, 242] on div "Claim Information Vehicle Make, Model, Year TESLA MODEL 3 STANDARD RANGE + 2019…" at bounding box center [292, 157] width 169 height 184
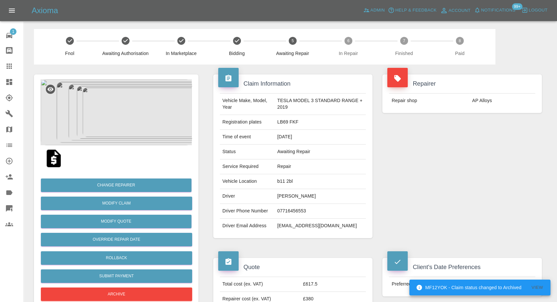
click at [278, 199] on td "Nathan Sheward" at bounding box center [320, 196] width 91 height 15
copy td "Nathan"
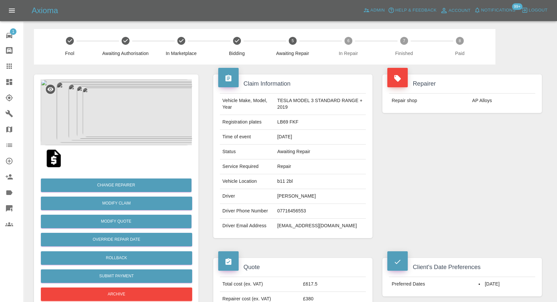
click at [282, 182] on td "b11 2bl" at bounding box center [320, 181] width 91 height 15
copy td "b11 2bl"
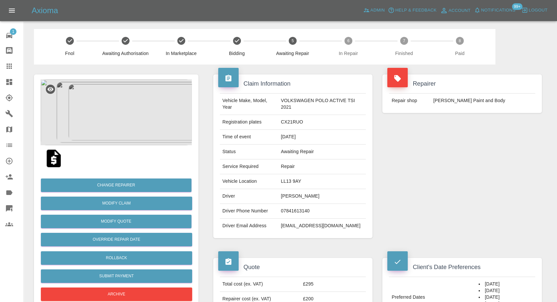
click at [292, 197] on td "[PERSON_NAME]" at bounding box center [322, 196] width 88 height 15
copy td "[PERSON_NAME]"
click at [296, 210] on td "07841613140" at bounding box center [322, 211] width 88 height 15
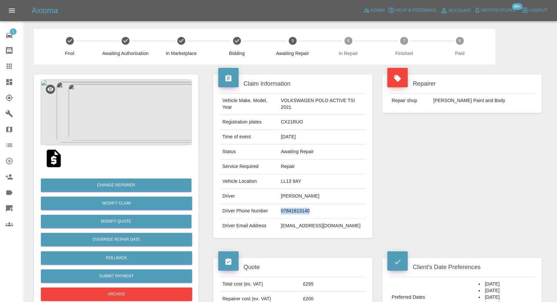
click at [296, 210] on td "07841613140" at bounding box center [322, 211] width 88 height 15
copy td "07841613140"
click at [279, 238] on div "Claim Information Vehicle Make, Model, Year VOLKSWAGEN POLO ACTIVE TSI 2021 Reg…" at bounding box center [292, 157] width 169 height 184
click at [281, 198] on td "Hannah Richards" at bounding box center [322, 196] width 88 height 15
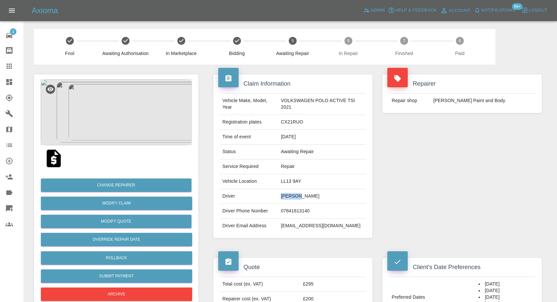
copy td "Hannah"
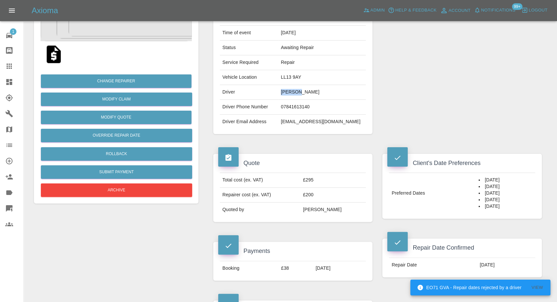
scroll to position [146, 0]
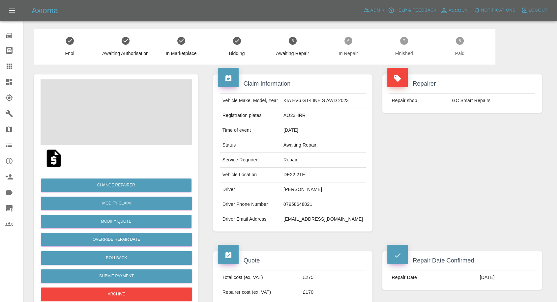
click at [297, 185] on td "[PERSON_NAME]" at bounding box center [323, 190] width 85 height 15
click at [297, 185] on td "Rob Ellis" at bounding box center [323, 190] width 85 height 15
click at [295, 204] on td "07958648821" at bounding box center [323, 204] width 85 height 15
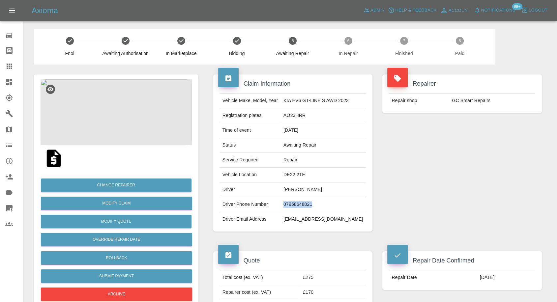
click at [295, 204] on td "07958648821" at bounding box center [323, 204] width 85 height 15
copy td "07958648821"
drag, startPoint x: 284, startPoint y: 237, endPoint x: 284, endPoint y: 233, distance: 4.3
click at [284, 237] on div "Claim Information Vehicle Make, Model, Year KIA EV6 GT-LINE S AWD 2023 Registra…" at bounding box center [292, 153] width 169 height 177
click at [293, 191] on td "Rob Ellis" at bounding box center [323, 190] width 85 height 15
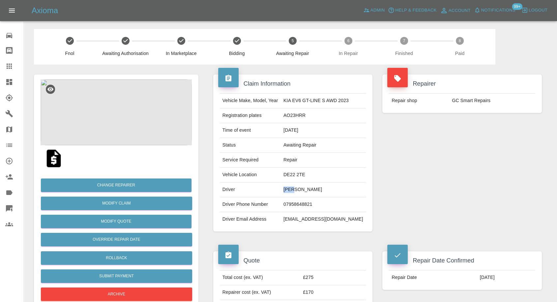
click at [293, 191] on td "Rob Ellis" at bounding box center [323, 190] width 85 height 15
copy td "Rob"
click at [408, 191] on div "Repairer Repair shop GC Smart Repairs" at bounding box center [461, 153] width 169 height 177
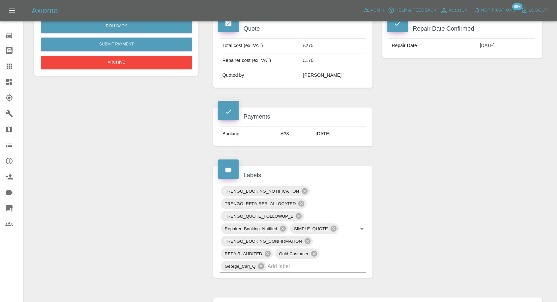
scroll to position [220, 0]
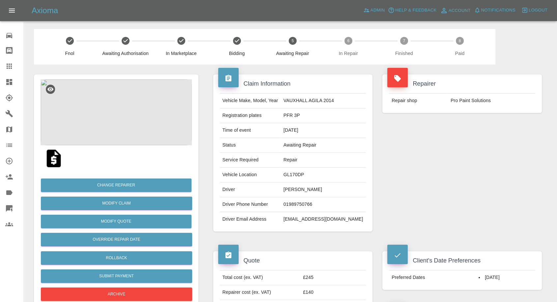
click at [312, 190] on td "[PERSON_NAME]" at bounding box center [323, 190] width 85 height 15
click at [312, 190] on td "Peter Roderick" at bounding box center [323, 190] width 85 height 15
copy td "Peter Roderick"
click at [307, 204] on td "01989750766" at bounding box center [323, 204] width 85 height 15
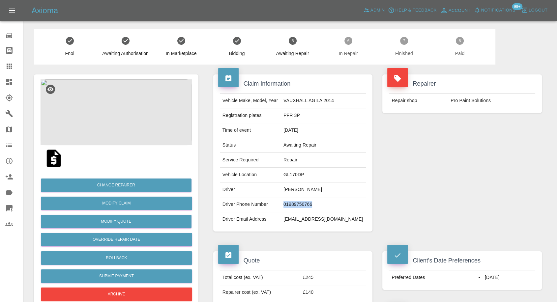
click at [307, 204] on td "01989750766" at bounding box center [323, 204] width 85 height 15
copy td "01989750766"
click at [281, 210] on td "Driver Phone Number" at bounding box center [250, 204] width 61 height 15
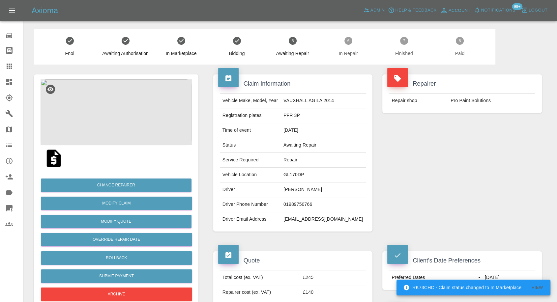
click at [297, 206] on td "01989750766" at bounding box center [323, 204] width 85 height 15
click at [307, 217] on td "pfrbbr@gmail.com" at bounding box center [323, 219] width 85 height 15
copy div "pfrbbr@gmail.com"
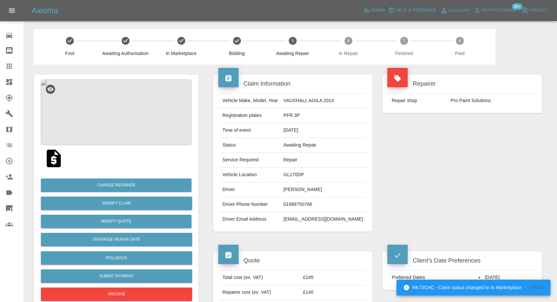
click at [303, 192] on td "Peter Roderick" at bounding box center [323, 190] width 85 height 15
click at [304, 191] on td "Peter Roderick" at bounding box center [323, 190] width 85 height 15
click at [304, 190] on td "Peter Roderick" at bounding box center [323, 190] width 85 height 15
copy td "Peter"
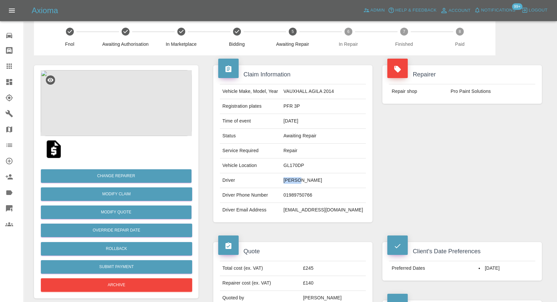
scroll to position [73, 0]
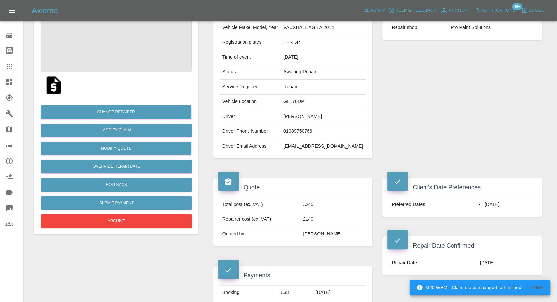
click at [308, 42] on td "PFR 3P" at bounding box center [323, 42] width 85 height 15
copy td "PFR 3P"
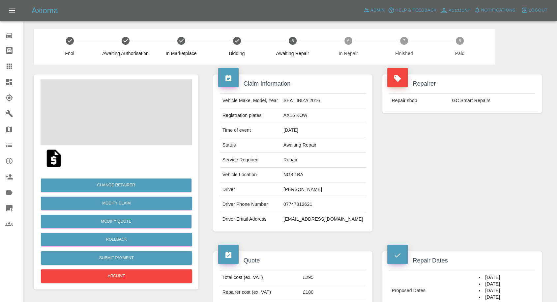
click at [296, 186] on td "[PERSON_NAME]" at bounding box center [323, 190] width 85 height 15
click at [296, 186] on td "Sam Brown" at bounding box center [323, 190] width 85 height 15
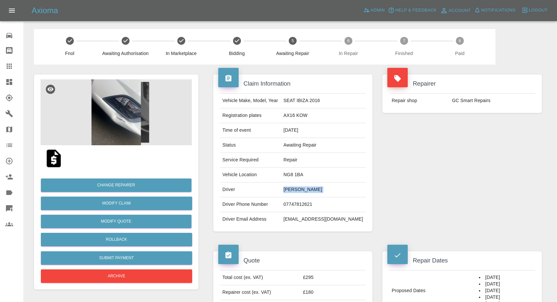
copy td "Sam Brown"
click at [315, 205] on td "07747812621" at bounding box center [323, 204] width 85 height 15
copy td "07747812621"
click at [306, 232] on div "Claim Information Vehicle Make, Model, Year SEAT IBIZA 2016 Registration plates…" at bounding box center [292, 153] width 169 height 177
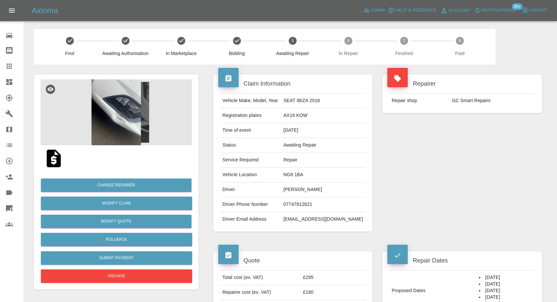
click at [296, 190] on td "Sam Brown" at bounding box center [323, 190] width 85 height 15
copy td "Sam"
click at [294, 171] on td "NG8 1BA" at bounding box center [323, 175] width 85 height 15
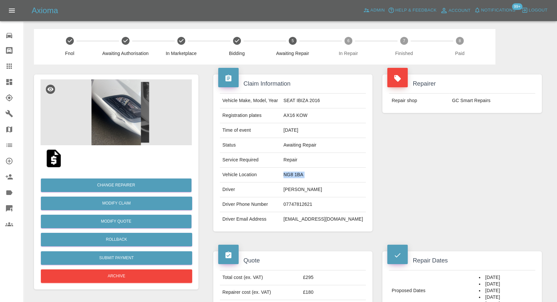
click at [294, 171] on td "NG8 1BA" at bounding box center [323, 175] width 85 height 15
copy td "NG8 1BA"
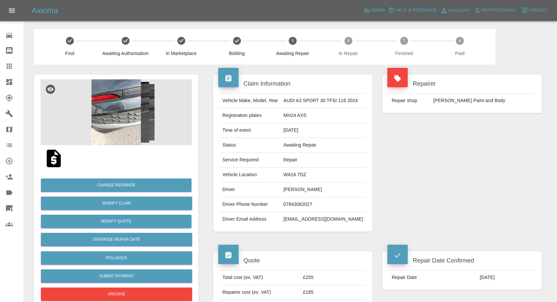
click at [293, 190] on td "[PERSON_NAME]" at bounding box center [323, 190] width 85 height 15
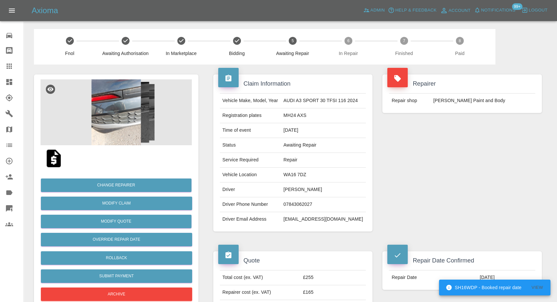
click at [298, 199] on td "07843062027" at bounding box center [323, 204] width 85 height 15
copy td "07843062027"
click at [267, 244] on div "Quote Total cost (ex. VAT) £255 Repairer cost (ex. VAT) £165 Quoted by Eric Ord…" at bounding box center [292, 286] width 169 height 88
click at [288, 191] on td "[PERSON_NAME]" at bounding box center [323, 190] width 85 height 15
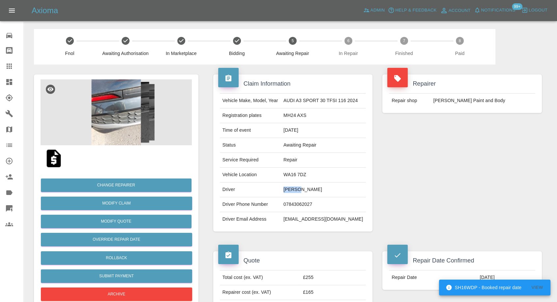
click at [288, 191] on td "[PERSON_NAME]" at bounding box center [323, 190] width 85 height 15
copy td "Donna"
click at [300, 203] on td "07843062027" at bounding box center [323, 204] width 85 height 15
copy td "07843062027"
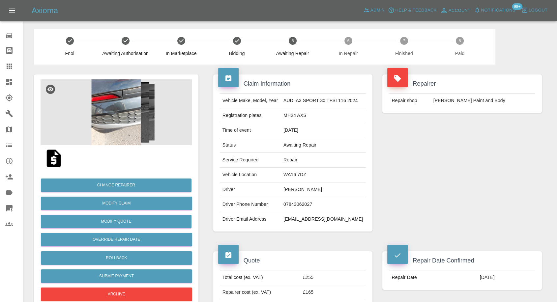
click at [264, 239] on div "Claim Information Vehicle Make, Model, Year AUDI A3 SPORT 30 TFSI 116 2024 Regi…" at bounding box center [292, 153] width 169 height 177
click at [287, 175] on td "WA16 7DZ" at bounding box center [323, 175] width 85 height 15
copy td "WA16 7DZ"
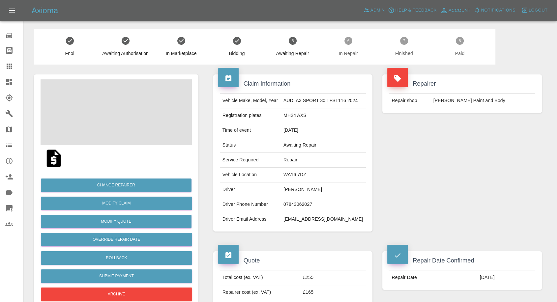
click at [296, 188] on td "[PERSON_NAME]" at bounding box center [323, 190] width 85 height 15
copy td "[PERSON_NAME]"
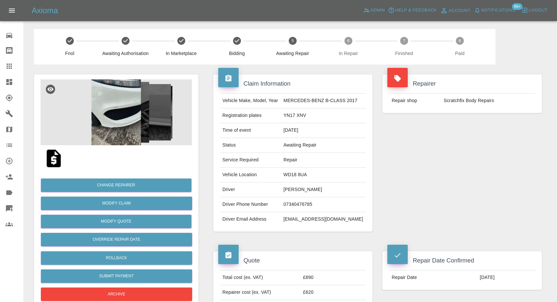
click at [299, 191] on td "Warren Storbeck" at bounding box center [323, 190] width 85 height 15
copy td "Warren Storbeck"
click at [295, 205] on td "07340476785" at bounding box center [323, 204] width 85 height 15
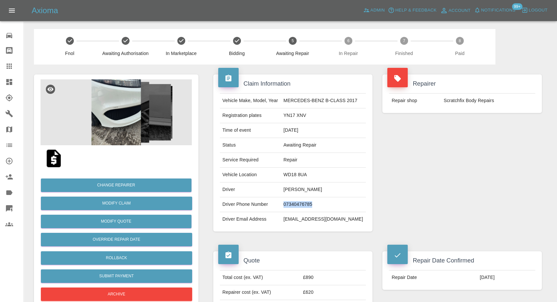
click at [295, 205] on td "07340476785" at bounding box center [323, 204] width 85 height 15
copy td "07340476785"
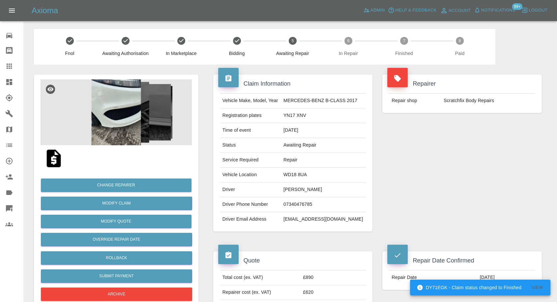
click at [290, 217] on td "storbeckw@gmail.com" at bounding box center [323, 219] width 85 height 15
click at [293, 188] on td "Warren Storbeck" at bounding box center [323, 190] width 85 height 15
copy td "Warren"
click at [293, 173] on td "WD18 8UA" at bounding box center [323, 175] width 85 height 15
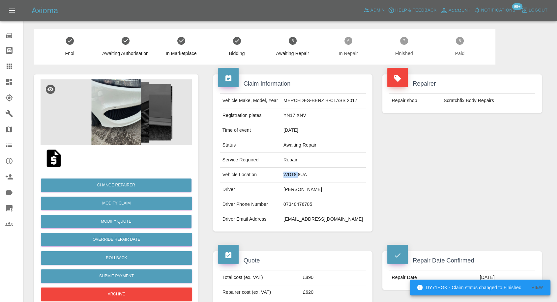
click at [293, 173] on td "WD18 8UA" at bounding box center [323, 175] width 85 height 15
copy td "WD18 8UA"
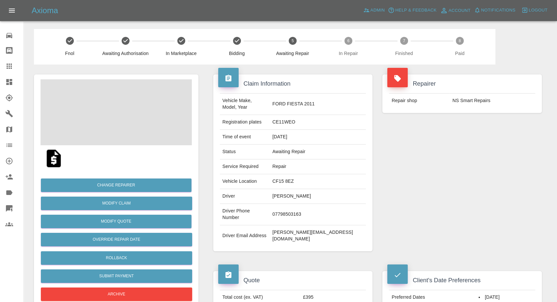
click at [301, 204] on td "07798503163" at bounding box center [318, 214] width 96 height 21
click at [300, 204] on td "07798503163" at bounding box center [318, 214] width 96 height 21
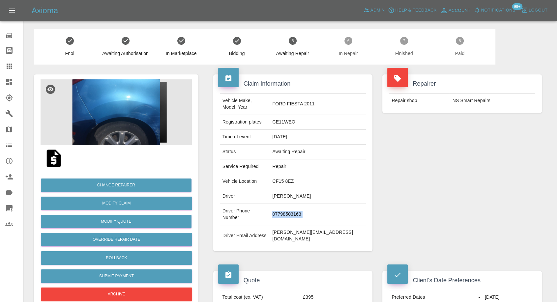
click at [300, 204] on td "07798503163" at bounding box center [318, 214] width 96 height 21
click at [295, 225] on td "[PERSON_NAME][EMAIL_ADDRESS][DOMAIN_NAME]" at bounding box center [318, 235] width 96 height 21
click at [307, 189] on td "[PERSON_NAME]" at bounding box center [318, 196] width 96 height 15
click at [307, 189] on td "Saeid Valivand" at bounding box center [318, 196] width 96 height 15
click at [307, 189] on td "[PERSON_NAME]" at bounding box center [318, 196] width 96 height 15
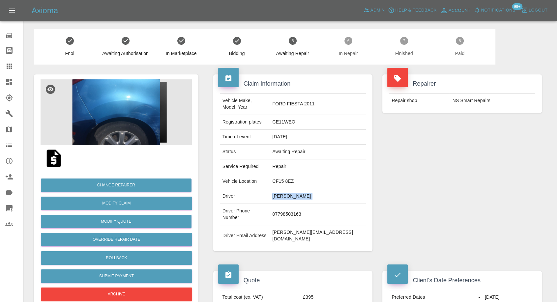
copy td "[PERSON_NAME]"
click at [308, 204] on td "07798503163" at bounding box center [318, 214] width 96 height 21
copy td "07798503163"
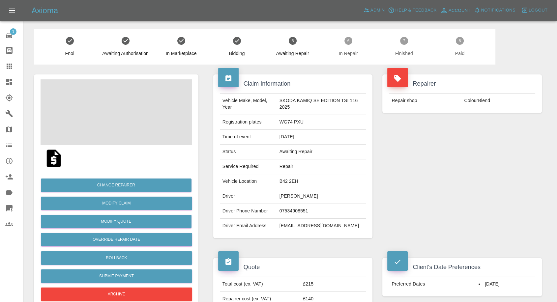
click at [286, 193] on td "Peter Plimbley" at bounding box center [321, 196] width 89 height 15
click at [296, 211] on td "07534908551" at bounding box center [321, 211] width 89 height 15
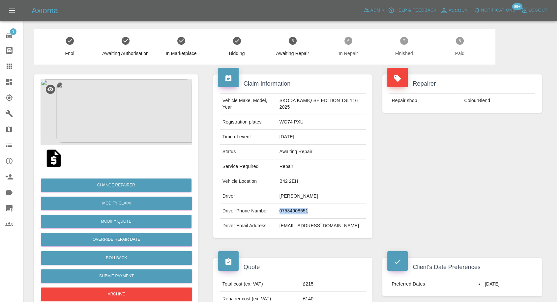
click at [296, 211] on td "07534908551" at bounding box center [321, 211] width 89 height 15
copy td "07534908551"
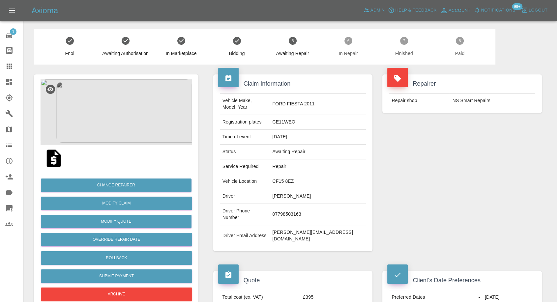
click at [303, 225] on td "[PERSON_NAME][EMAIL_ADDRESS][DOMAIN_NAME]" at bounding box center [318, 235] width 96 height 21
copy div "[PERSON_NAME][EMAIL_ADDRESS][DOMAIN_NAME]"
click at [303, 116] on td "CE11WEO" at bounding box center [318, 122] width 96 height 15
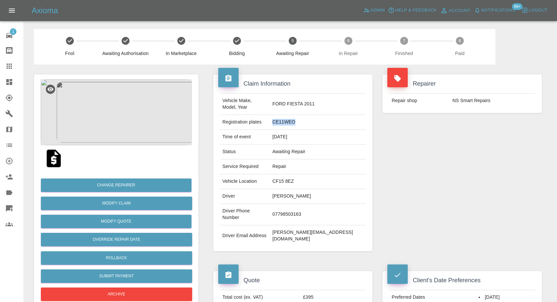
click at [303, 116] on td "CE11WEO" at bounding box center [318, 122] width 96 height 15
copy td "CE11WEO"
